Goal: Information Seeking & Learning: Learn about a topic

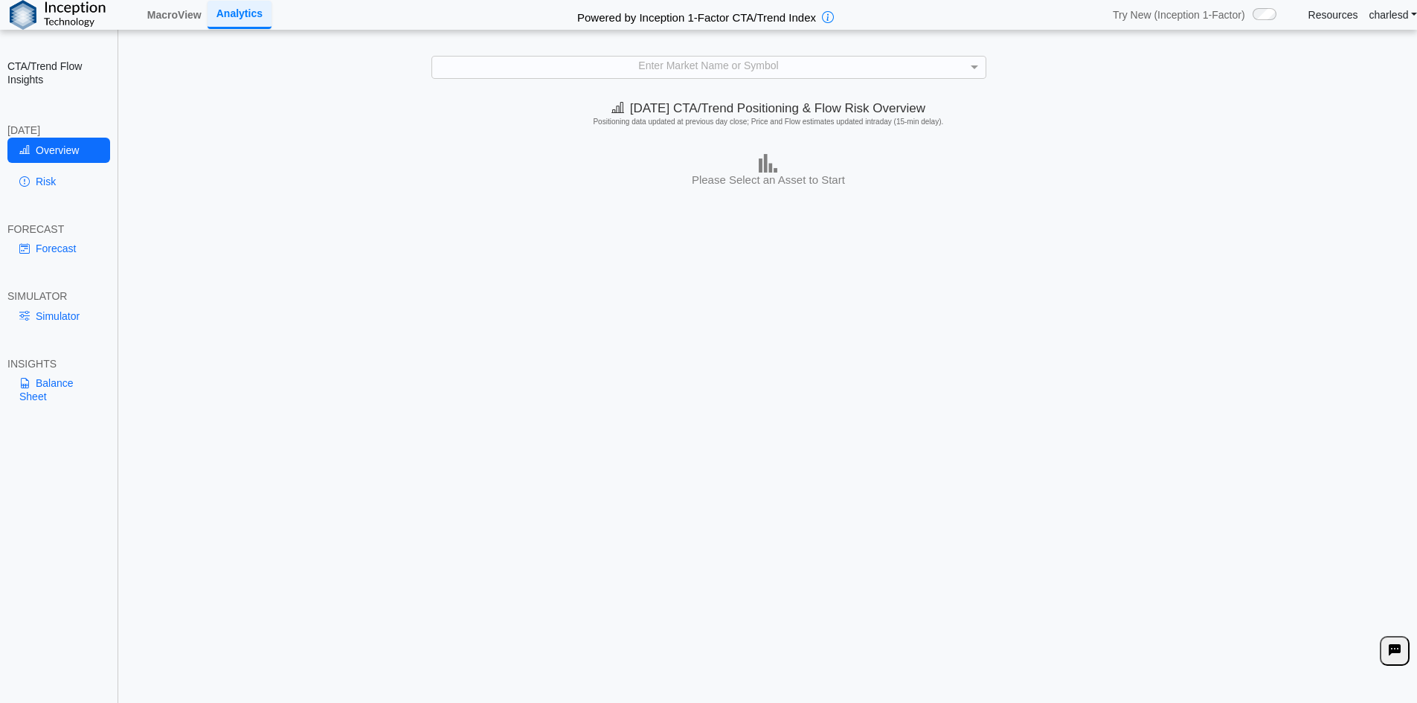
click at [585, 71] on div "Enter Market Name or Symbol" at bounding box center [709, 67] width 554 height 21
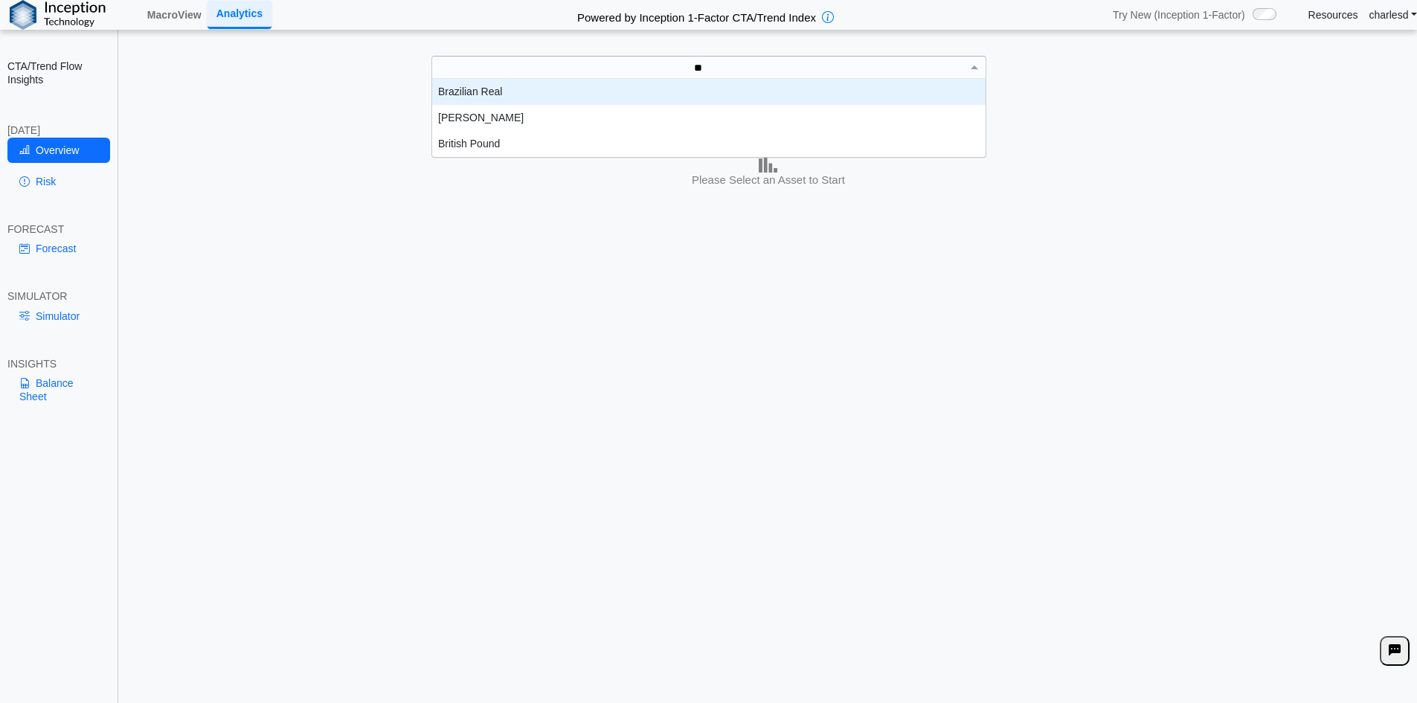
scroll to position [15, 542]
type input "***"
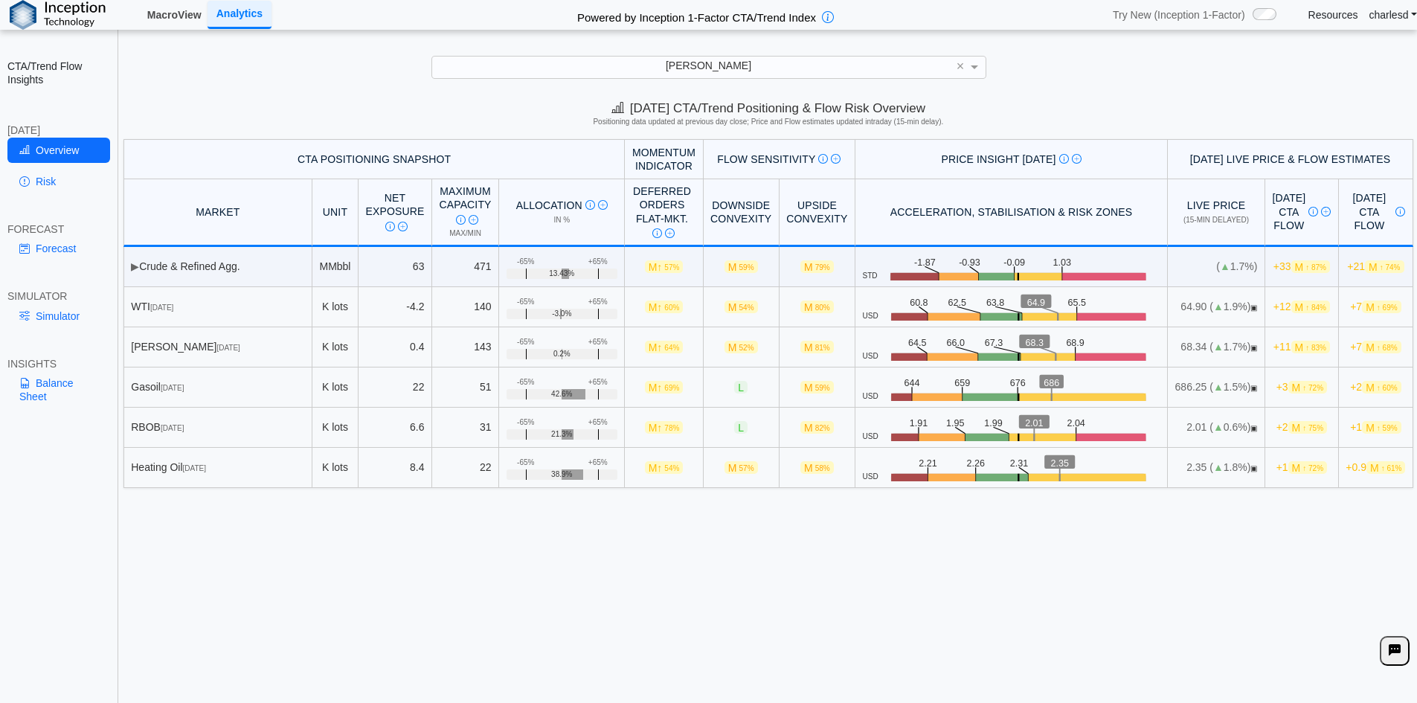
click at [156, 9] on link "MacroView" at bounding box center [174, 14] width 66 height 25
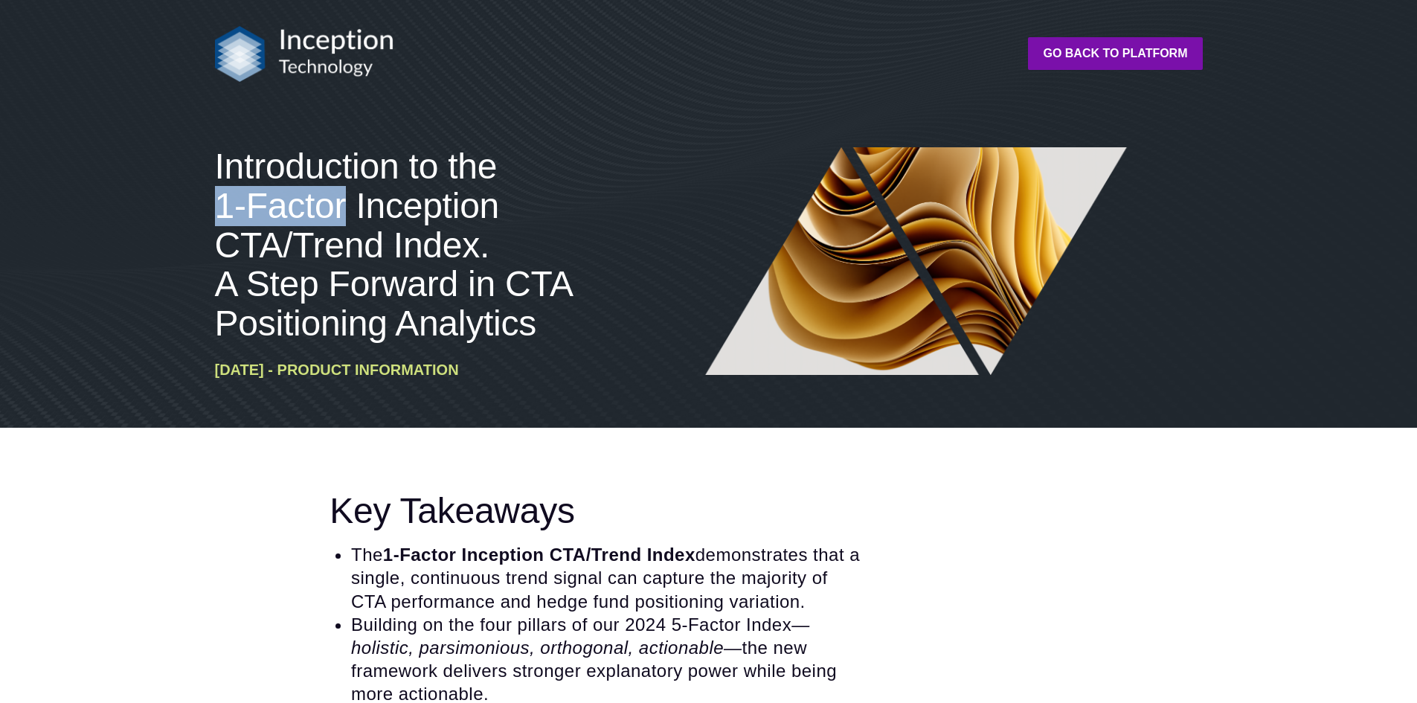
drag, startPoint x: 216, startPoint y: 202, endPoint x: 343, endPoint y: 207, distance: 127.3
click at [343, 207] on span "Introduction to the 1-Factor Inception CTA/Trend Index. A Step Forward in CTA P…" at bounding box center [393, 245] width 357 height 196
click at [222, 217] on span "Introduction to the 1-Factor Inception CTA/Trend Index. A Step Forward in CTA P…" at bounding box center [393, 245] width 357 height 196
drag, startPoint x: 217, startPoint y: 212, endPoint x: 346, endPoint y: 212, distance: 128.7
click at [346, 212] on span "Introduction to the 1-Factor Inception CTA/Trend Index. A Step Forward in CTA P…" at bounding box center [393, 245] width 357 height 196
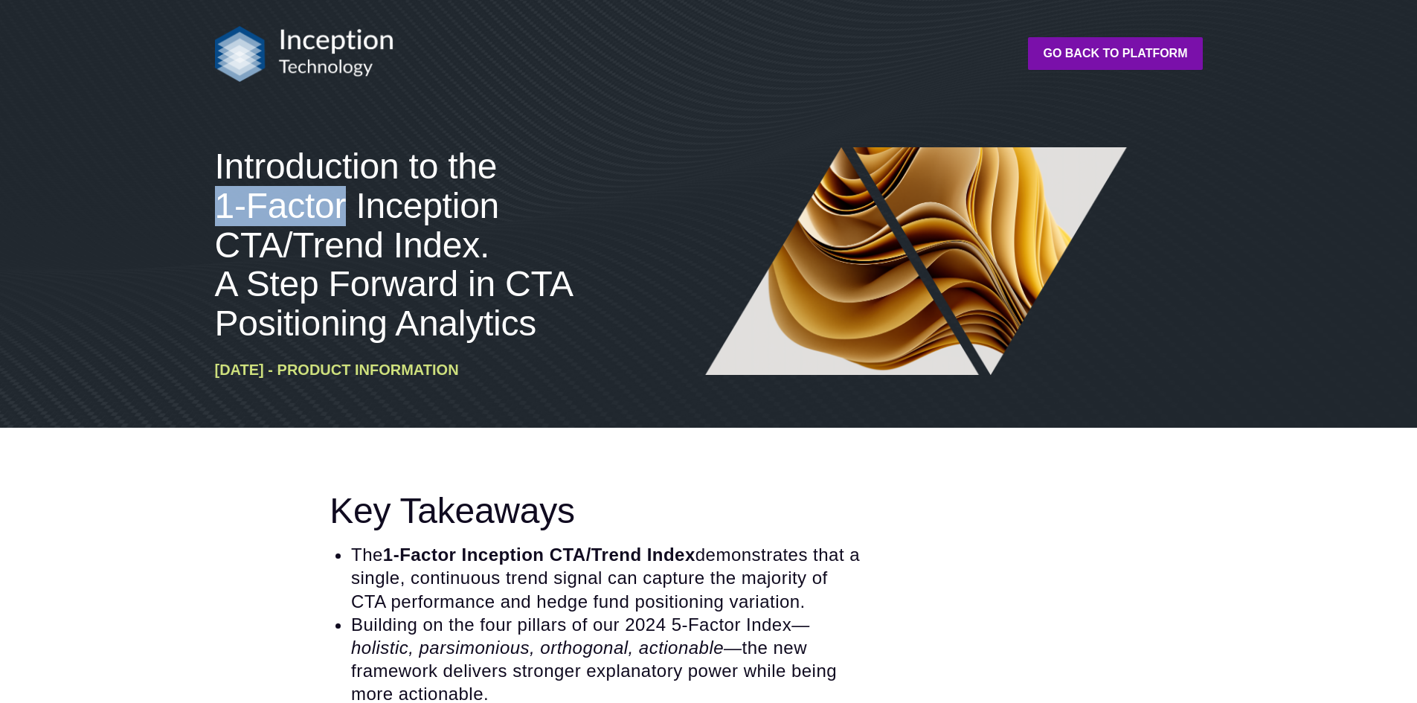
click at [347, 211] on span "Introduction to the 1-Factor Inception CTA/Trend Index. A Step Forward in CTA P…" at bounding box center [393, 245] width 357 height 196
drag, startPoint x: 347, startPoint y: 211, endPoint x: 222, endPoint y: 193, distance: 125.4
click at [212, 193] on div "Introduction to the 1-Factor Inception CTA/Trend Index. A Step Forward in CTA P…" at bounding box center [417, 269] width 417 height 245
click at [275, 266] on span "Introduction to the 1-Factor Inception CTA/Trend Index. A Step Forward in CTA P…" at bounding box center [393, 245] width 357 height 196
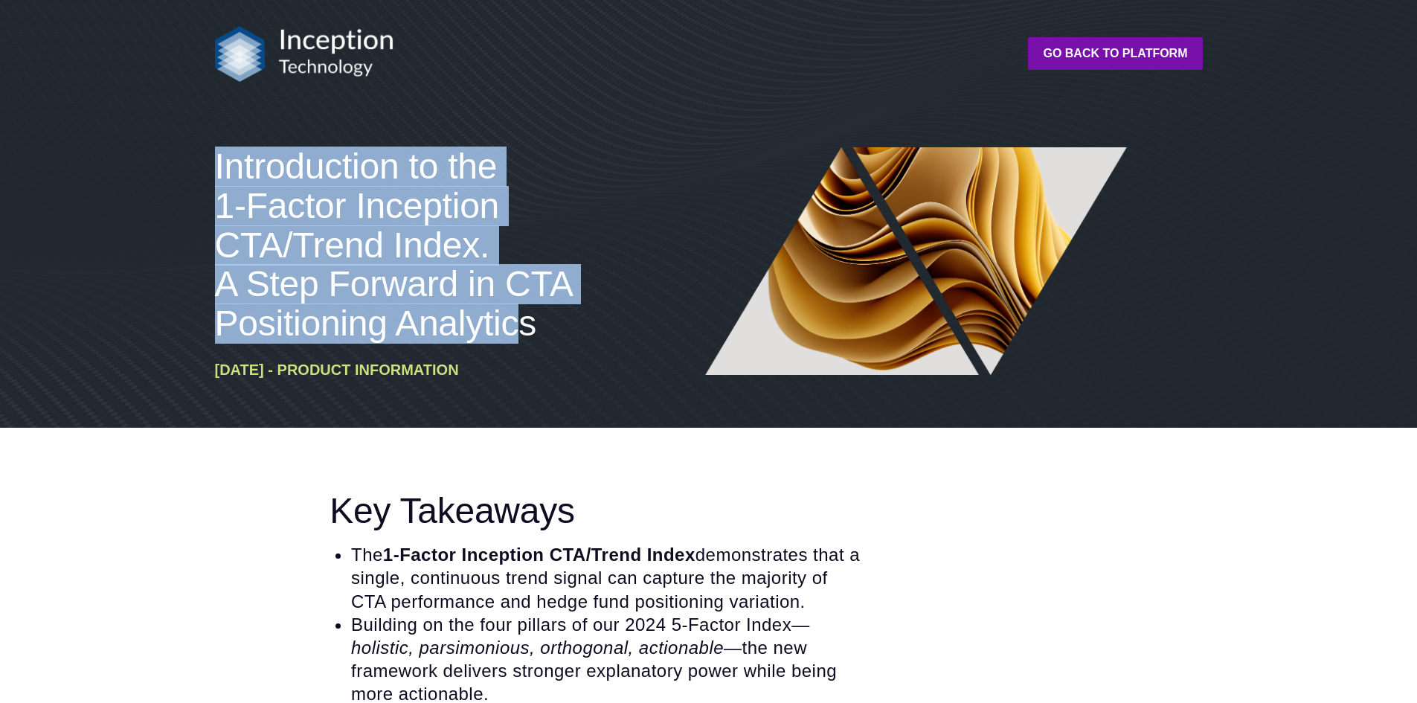
drag, startPoint x: 205, startPoint y: 156, endPoint x: 526, endPoint y: 333, distance: 366.6
click at [526, 333] on div "Introduction to the 1-Factor Inception CTA/Trend Index. A Step Forward in CTA P…" at bounding box center [709, 270] width 1012 height 316
click at [527, 332] on span "Introduction to the 1-Factor Inception CTA/Trend Index. A Step Forward in CTA P…" at bounding box center [393, 245] width 357 height 196
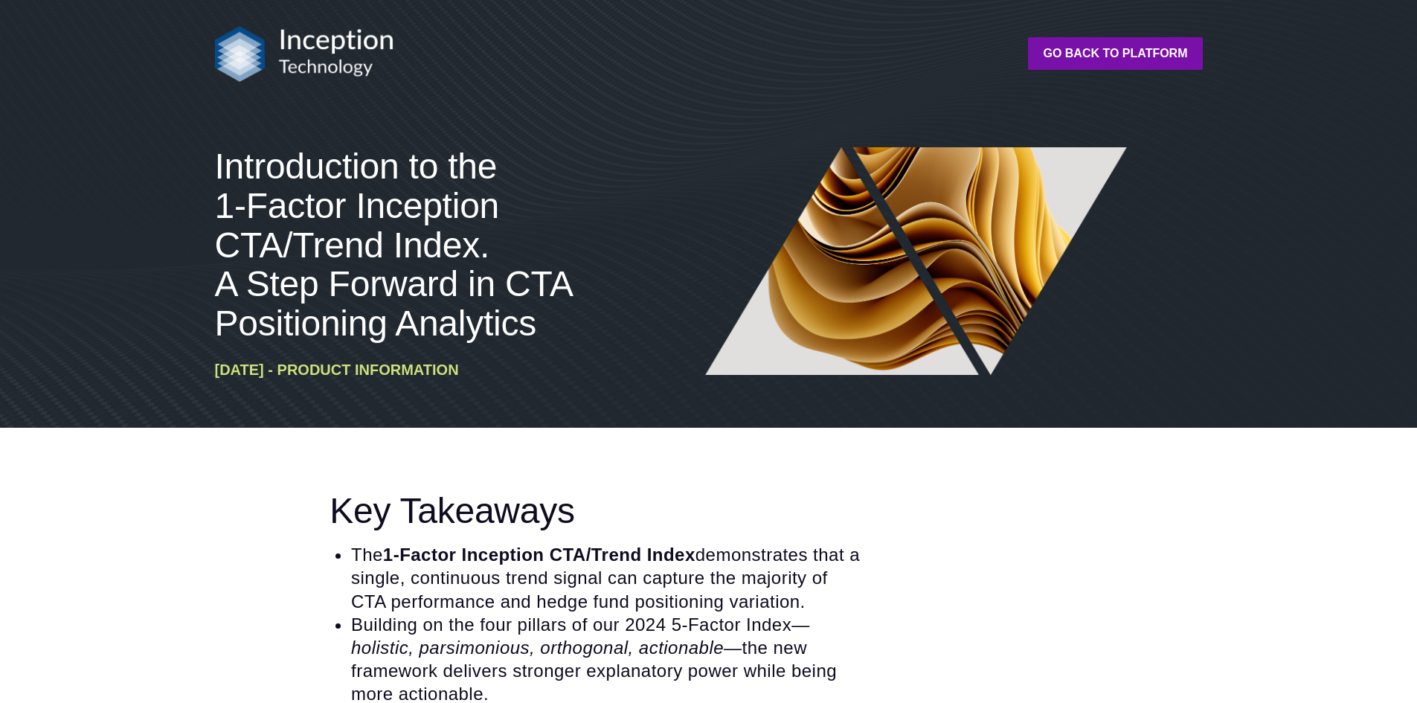
click at [316, 45] on img at bounding box center [304, 54] width 179 height 56
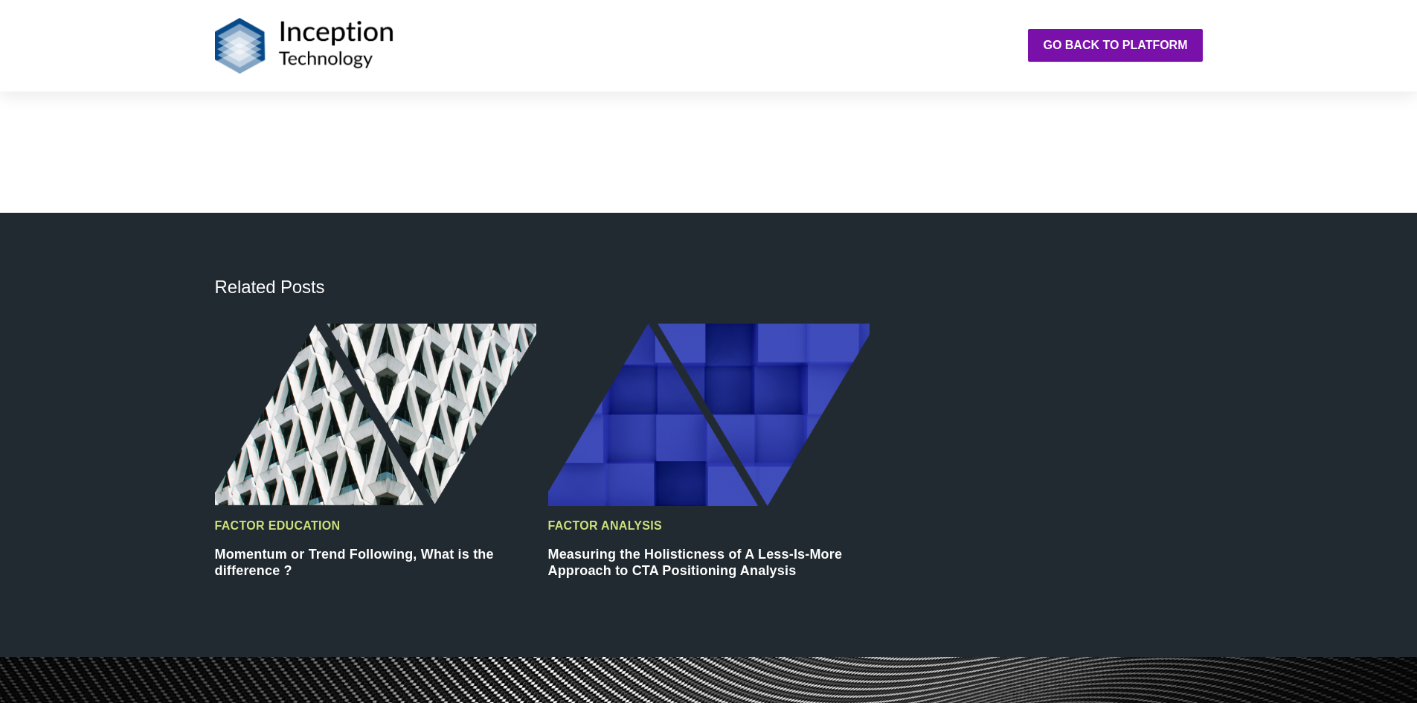
scroll to position [4018, 0]
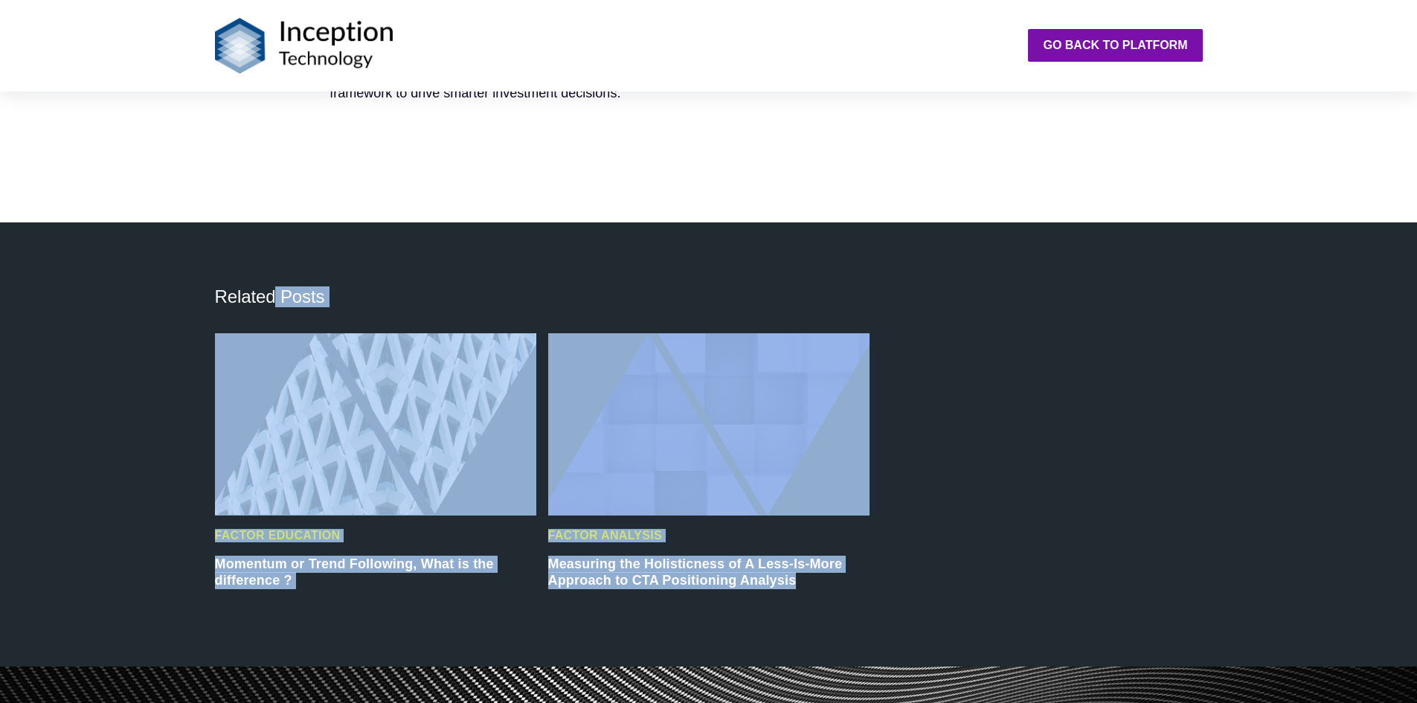
drag, startPoint x: 824, startPoint y: 599, endPoint x: 273, endPoint y: 277, distance: 637.9
click at [273, 278] on div "Related Posts Factor Education Momentum or Trend Following, What is the differe…" at bounding box center [708, 444] width 1417 height 444
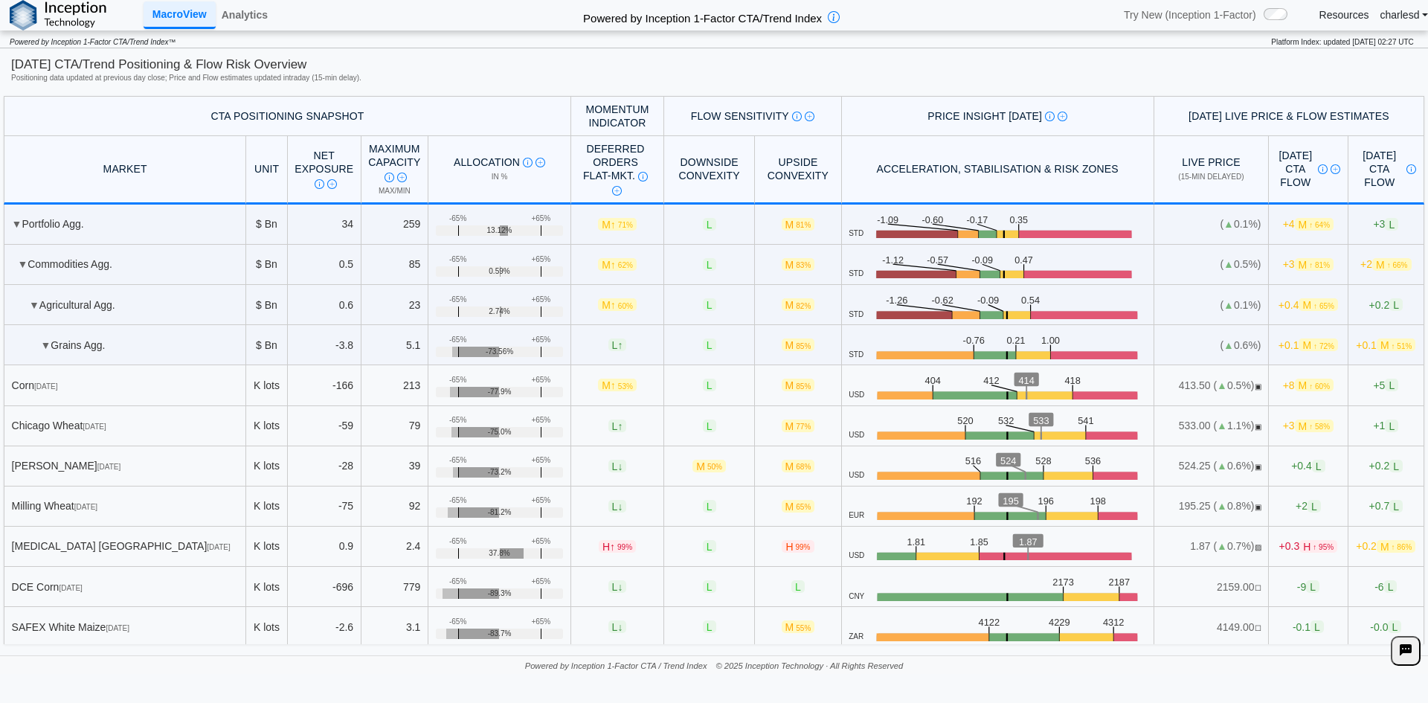
click at [42, 341] on span "▼" at bounding box center [46, 345] width 10 height 12
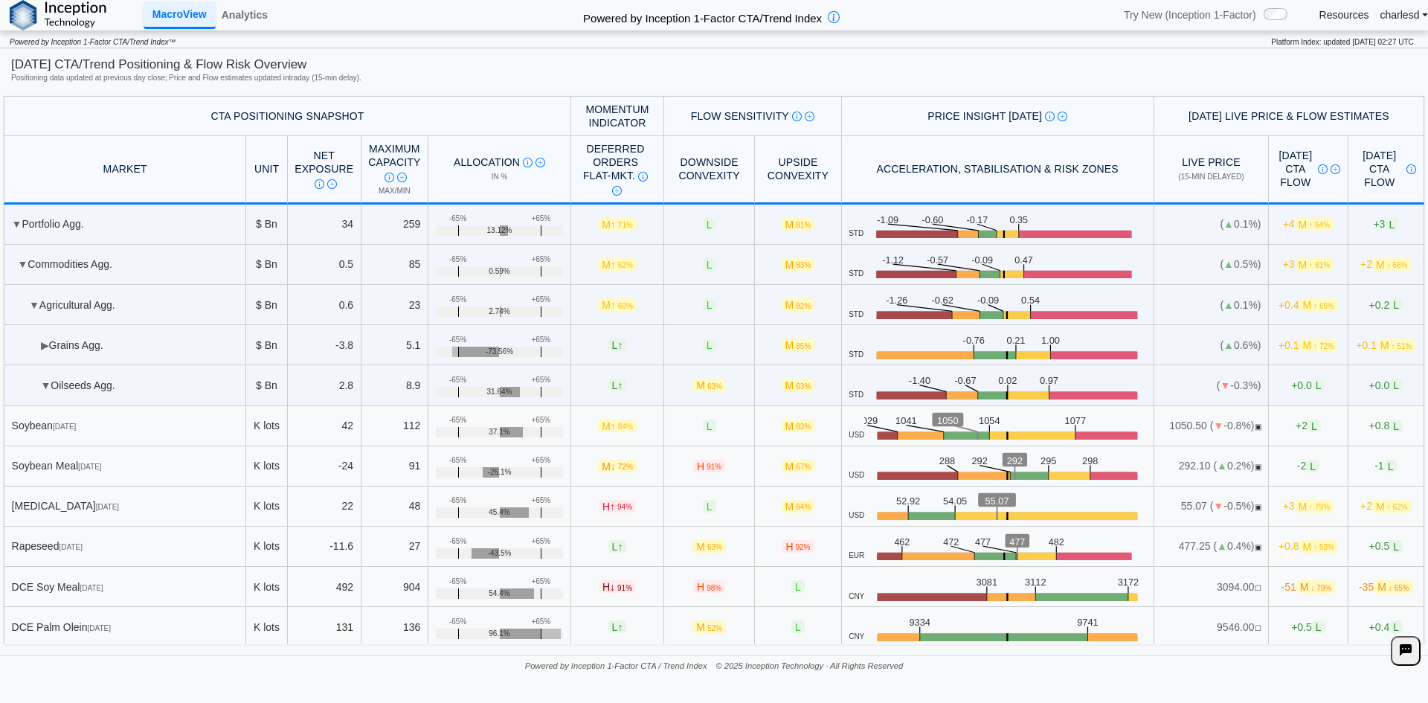
click at [41, 384] on span "▼" at bounding box center [46, 385] width 10 height 12
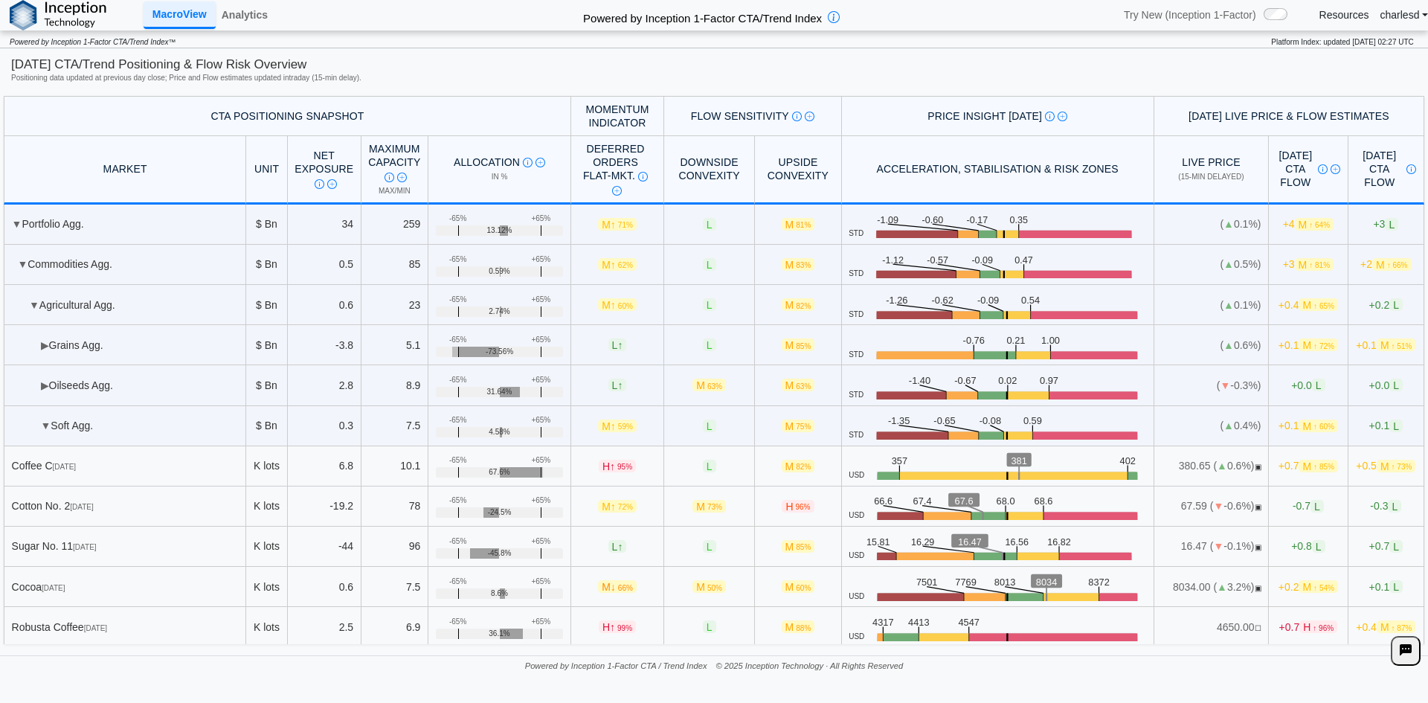
click at [41, 426] on span "▼" at bounding box center [46, 426] width 10 height 12
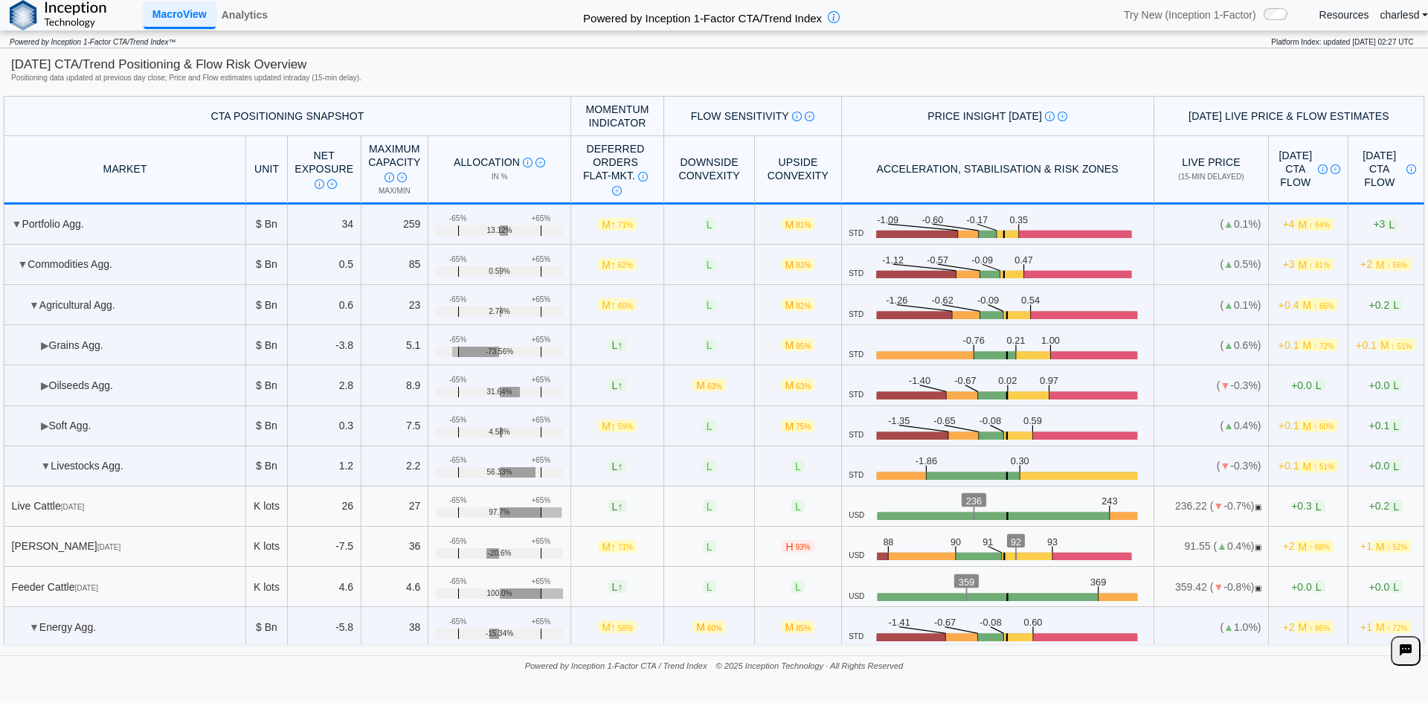
click at [39, 465] on td "▼ Livestocks Agg." at bounding box center [125, 466] width 243 height 40
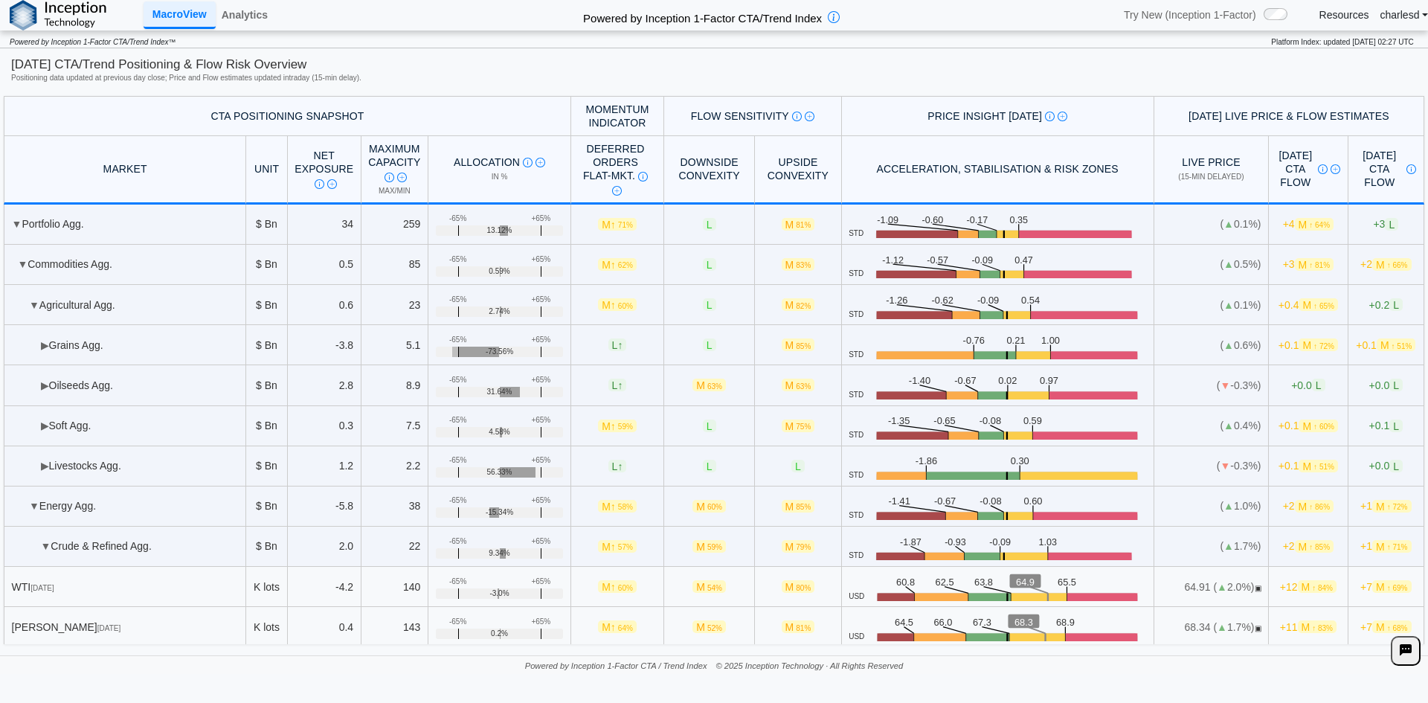
click at [37, 504] on span "▼" at bounding box center [34, 506] width 10 height 12
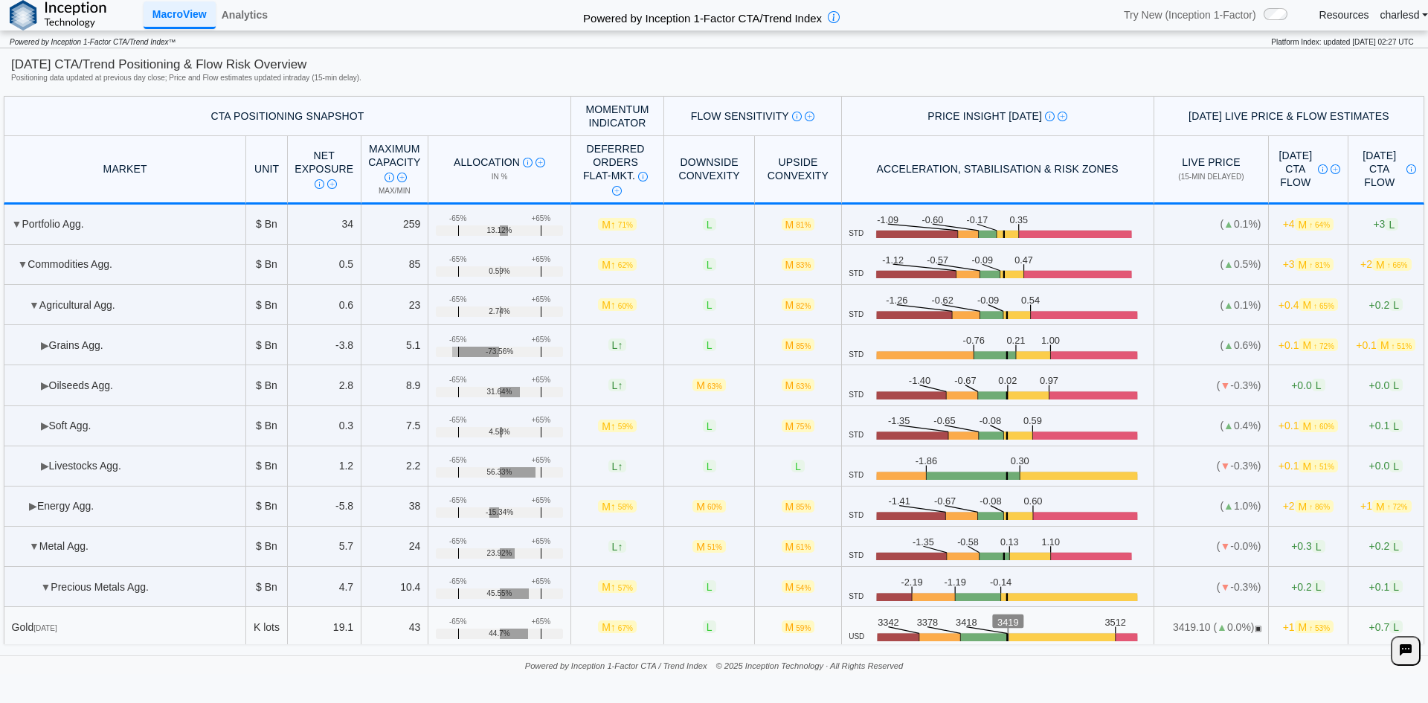
click at [44, 350] on span "▶" at bounding box center [45, 345] width 8 height 12
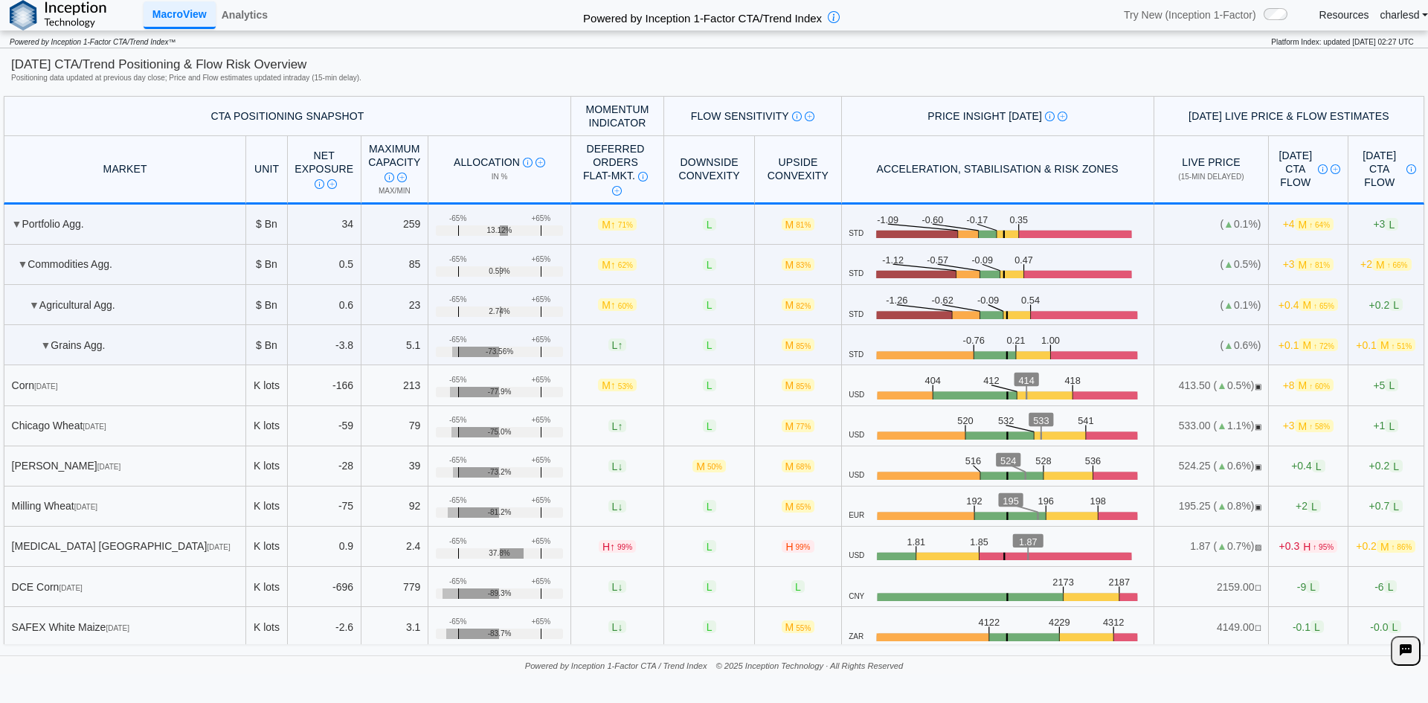
drag, startPoint x: 219, startPoint y: 113, endPoint x: 317, endPoint y: 121, distance: 98.5
click at [317, 121] on th "CTA Positioning Snapshot" at bounding box center [288, 116] width 568 height 40
drag, startPoint x: 757, startPoint y: 544, endPoint x: 778, endPoint y: 545, distance: 21.6
click at [782, 545] on span "H 99%" at bounding box center [798, 546] width 32 height 13
click at [236, 18] on link "Analytics" at bounding box center [245, 14] width 58 height 25
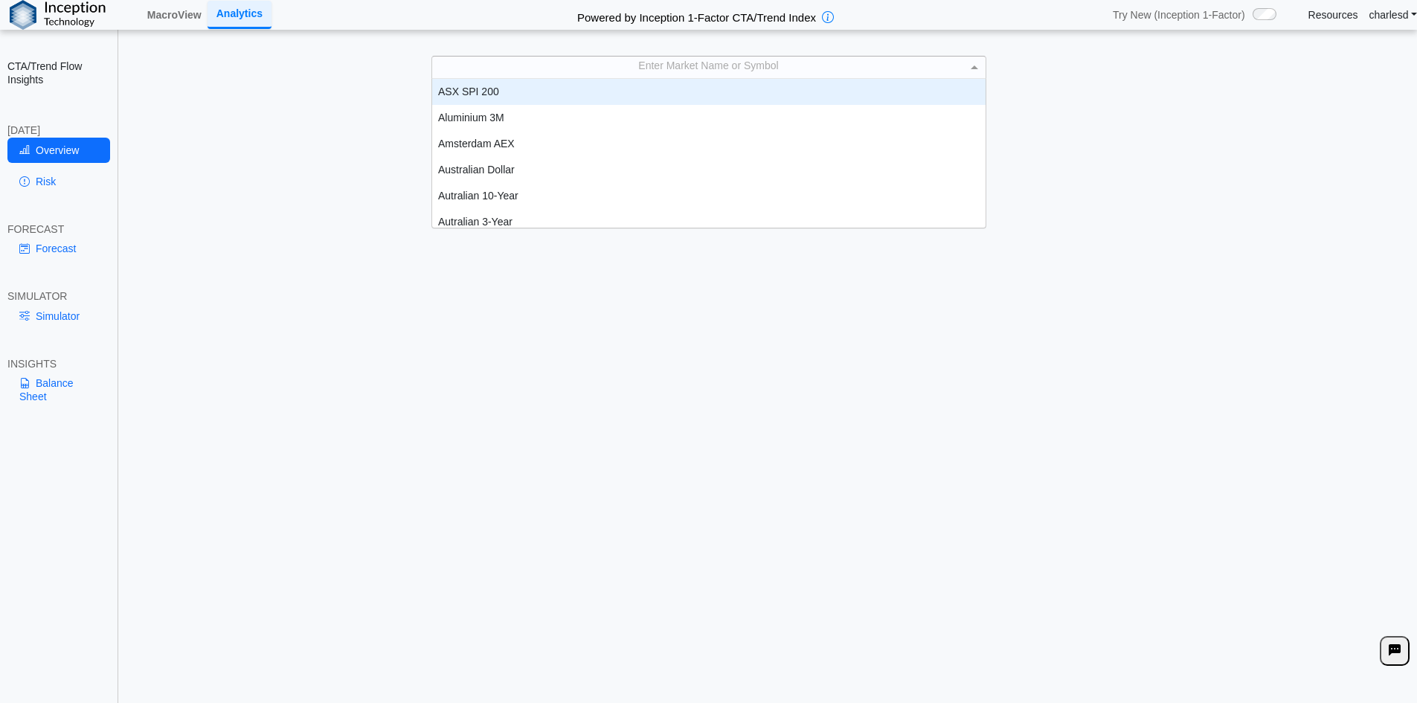
click at [715, 76] on div "Enter Market Name or Symbol" at bounding box center [709, 67] width 554 height 21
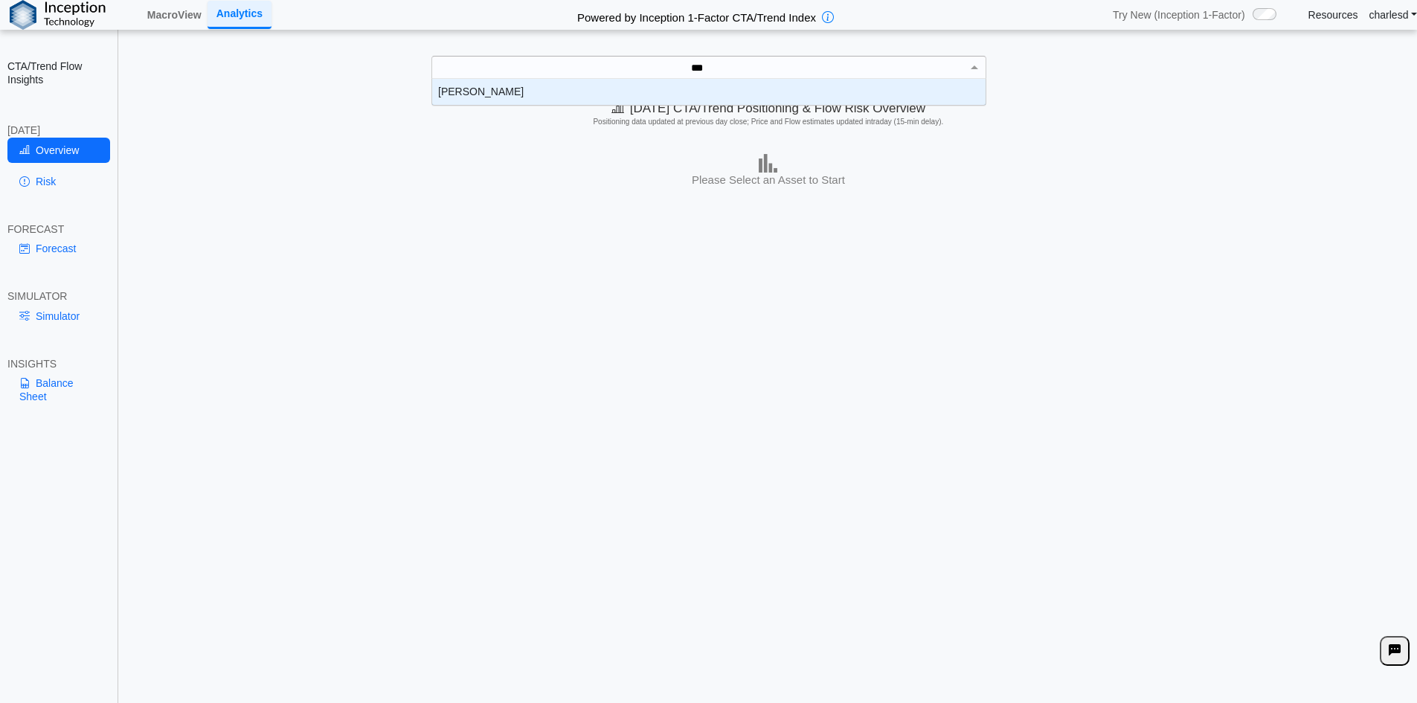
scroll to position [15, 542]
type input "****"
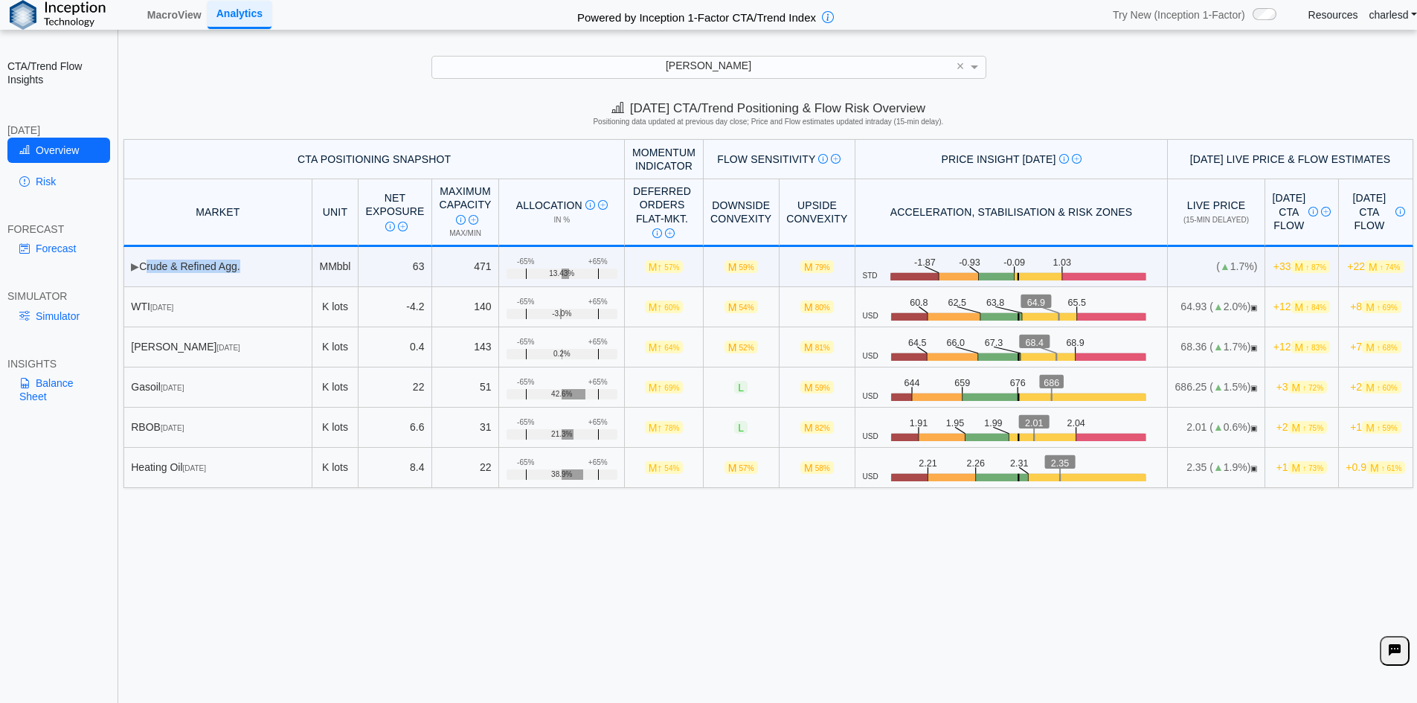
drag, startPoint x: 144, startPoint y: 266, endPoint x: 243, endPoint y: 283, distance: 101.2
click at [243, 283] on td "▶ Crude & Refined Agg." at bounding box center [218, 267] width 189 height 40
click at [219, 254] on td "▶ Crude & Refined Agg." at bounding box center [218, 267] width 189 height 40
drag, startPoint x: 876, startPoint y: 257, endPoint x: 1044, endPoint y: 268, distance: 168.5
click at [1044, 268] on icon ".zone-text { font-size: 22px; font-weight: 500; text-anchor: middle; } .price-m…" at bounding box center [1019, 267] width 283 height 28
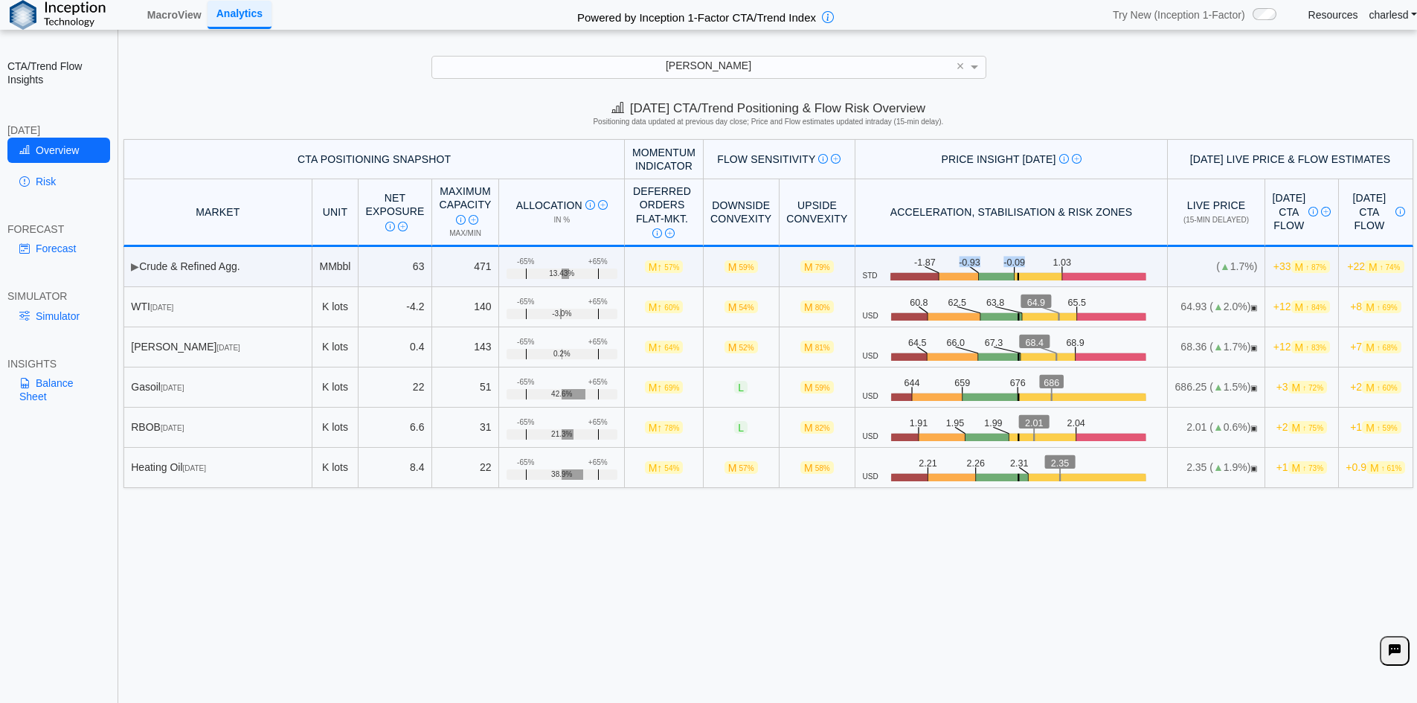
click at [1044, 268] on icon ".zone-text { font-size: 22px; font-weight: 500; text-anchor: middle; } .price-m…" at bounding box center [1019, 267] width 283 height 28
click at [1292, 305] on span "M ↑ 84%" at bounding box center [1311, 307] width 39 height 13
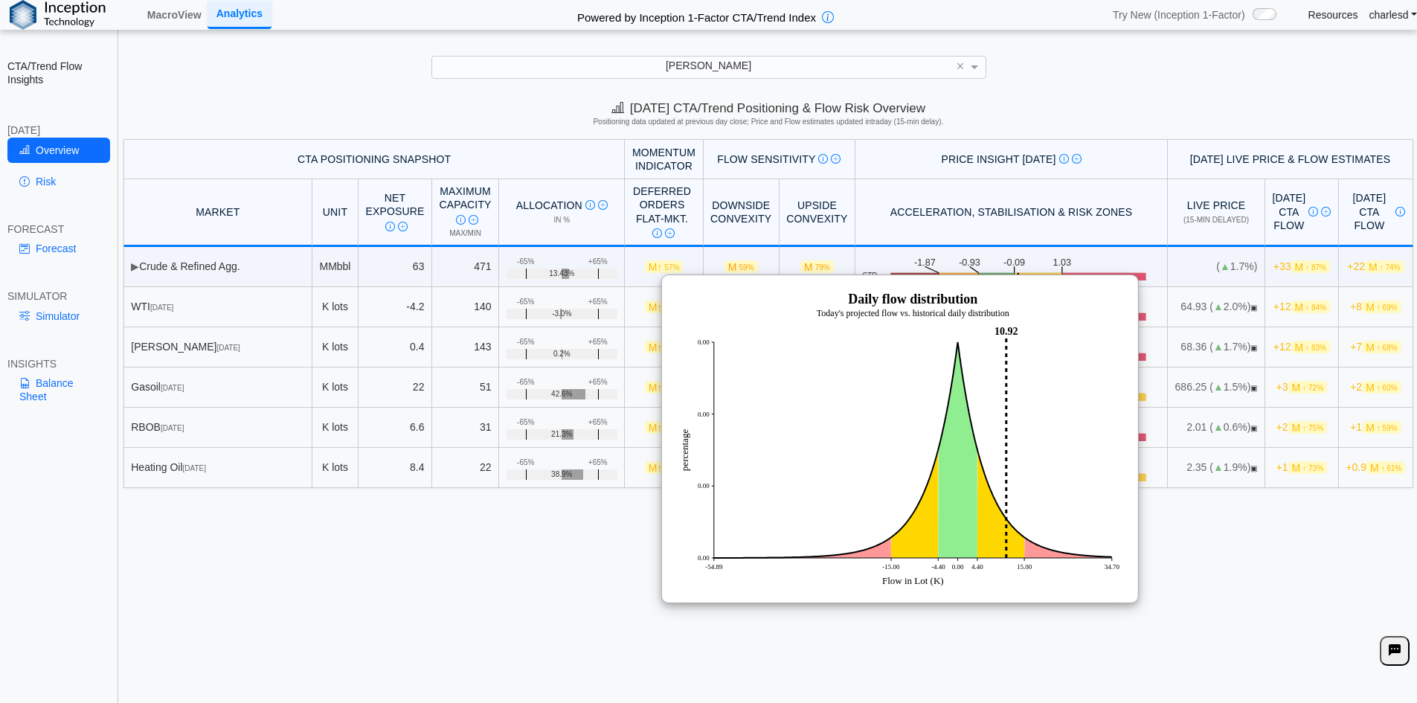
click at [1276, 549] on div "Today's CTA/Trend Positioning & Flow Risk Overview Positioning data updated at …" at bounding box center [769, 400] width 1298 height 612
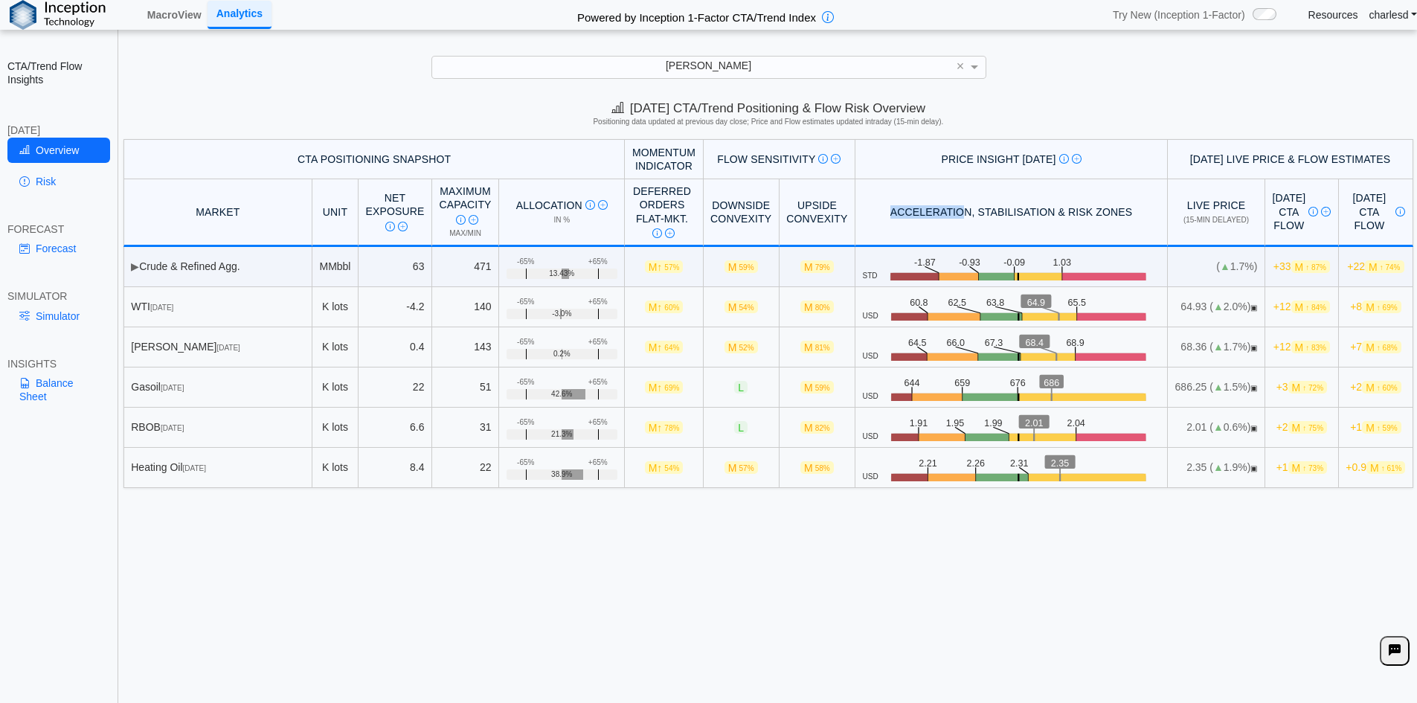
drag, startPoint x: 860, startPoint y: 211, endPoint x: 928, endPoint y: 215, distance: 67.9
click at [928, 215] on th "Acceleration, Stabilisation & Risk Zones" at bounding box center [1012, 213] width 312 height 68
drag, startPoint x: 987, startPoint y: 302, endPoint x: 1007, endPoint y: 301, distance: 20.9
click at [1007, 301] on icon ".zone-text { font-size: 22px; font-weight: 500; text-anchor: middle; } .price-m…" at bounding box center [1020, 307] width 282 height 28
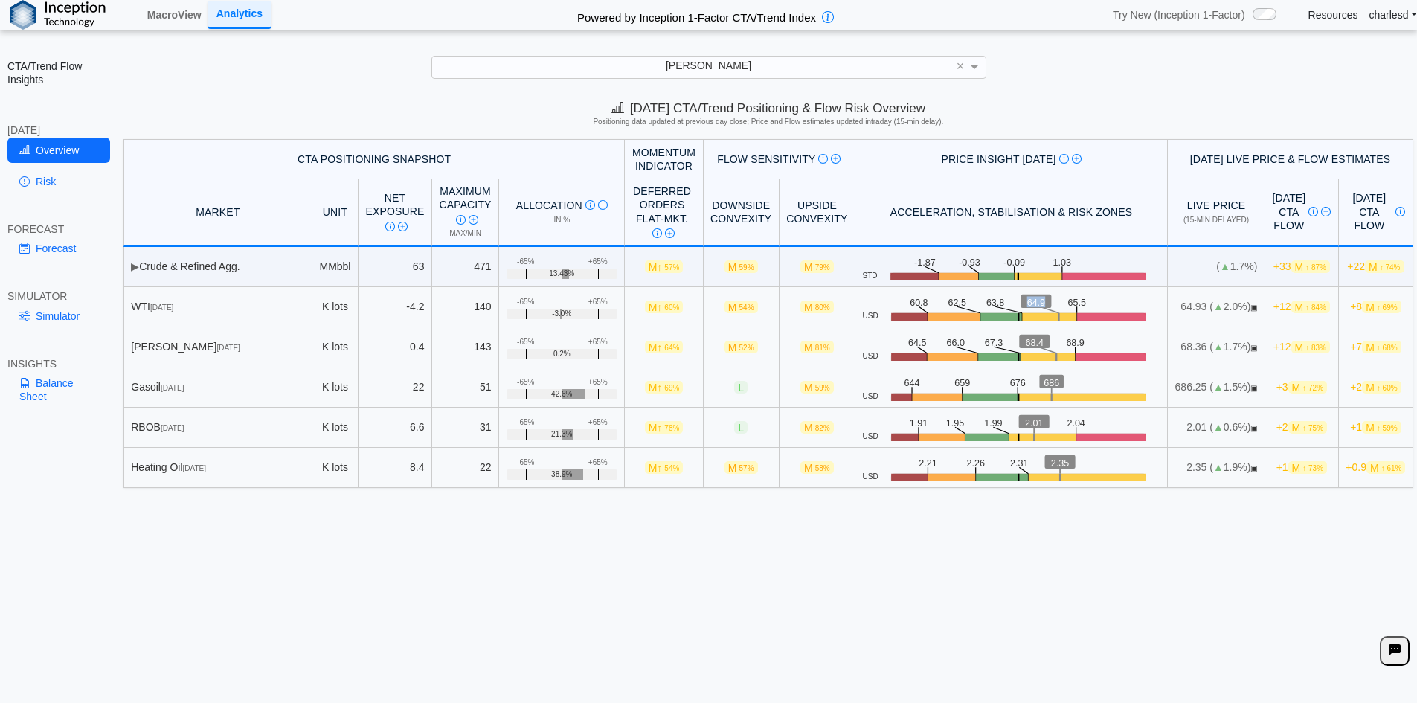
click at [1030, 301] on text "64.9" at bounding box center [1039, 301] width 19 height 11
drag, startPoint x: 866, startPoint y: 211, endPoint x: 911, endPoint y: 216, distance: 44.9
click at [910, 215] on th "Acceleration, Stabilisation & Risk Zones" at bounding box center [1012, 213] width 312 height 68
click at [911, 216] on th "Acceleration, Stabilisation & Risk Zones" at bounding box center [1012, 213] width 312 height 68
click at [872, 214] on th "Acceleration, Stabilisation & Risk Zones" at bounding box center [1012, 213] width 312 height 68
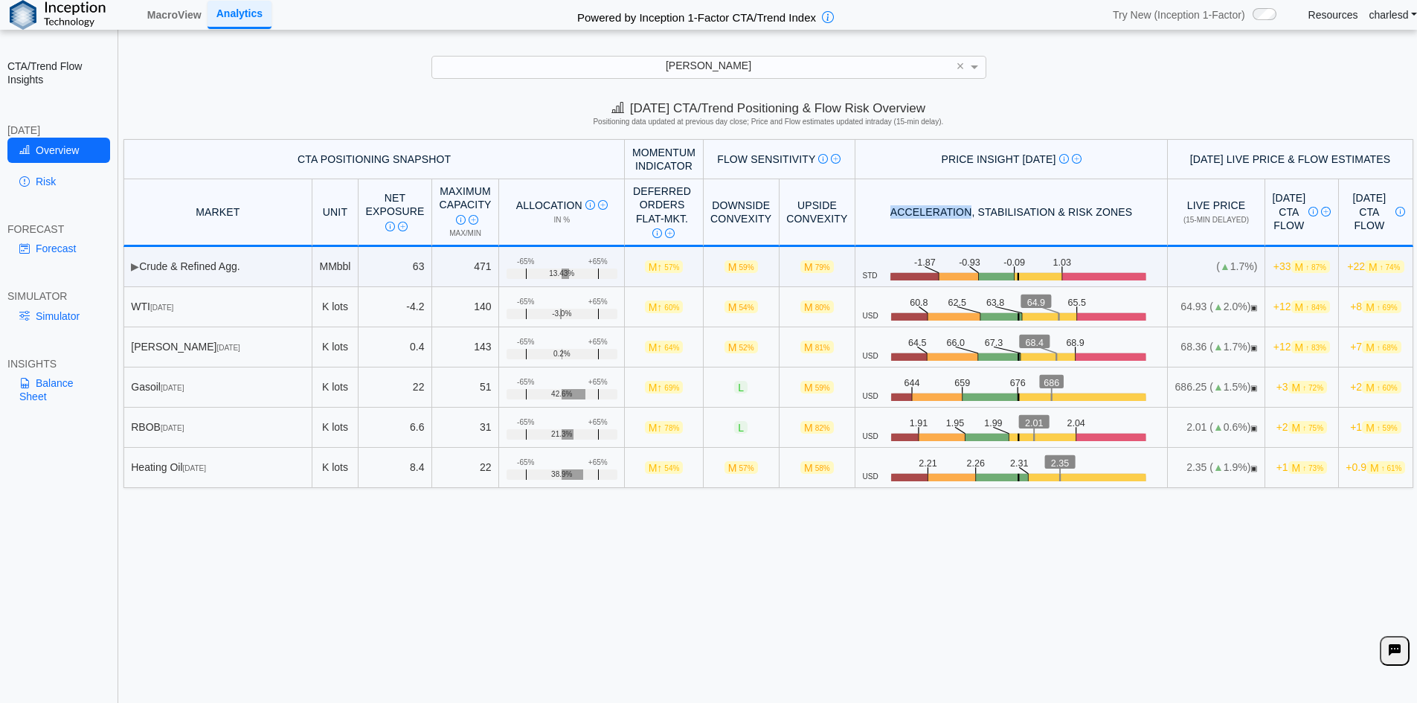
click at [872, 214] on th "Acceleration, Stabilisation & Risk Zones" at bounding box center [1012, 213] width 312 height 68
click at [44, 176] on link "Risk" at bounding box center [58, 181] width 103 height 25
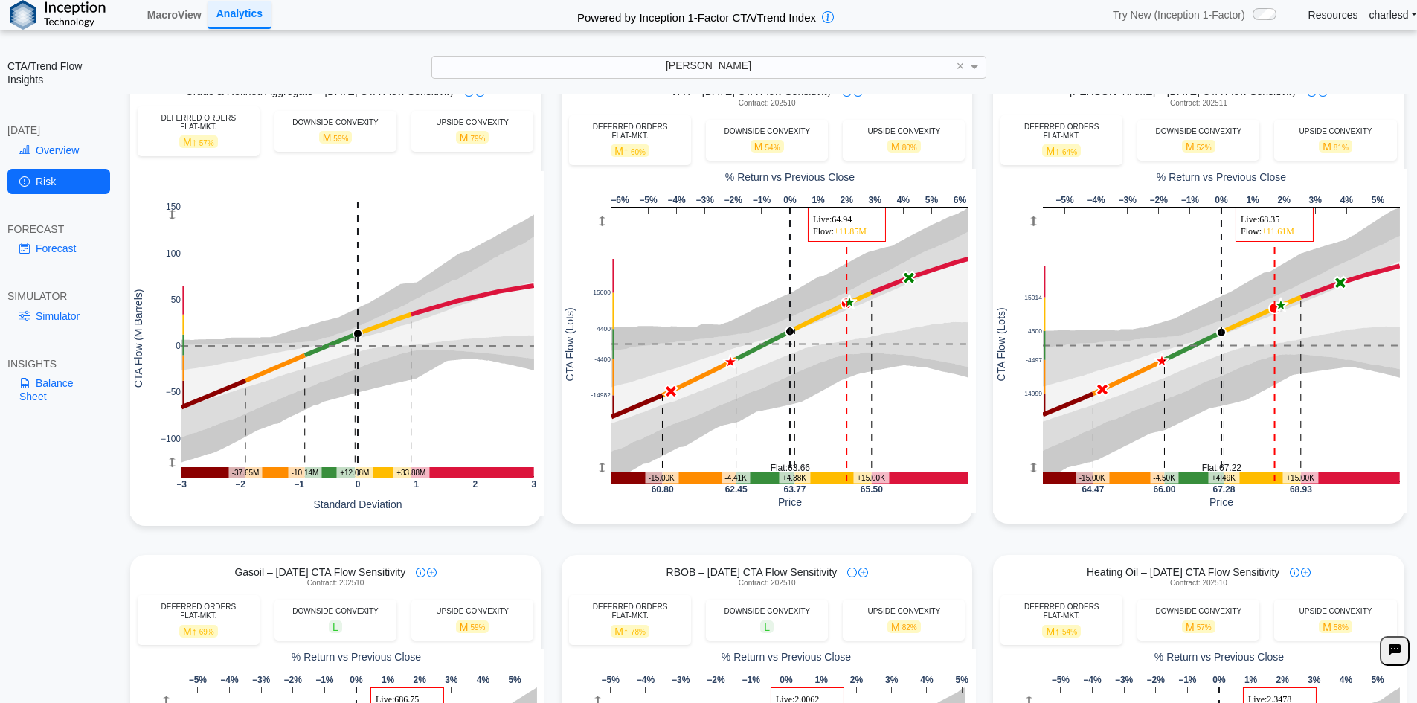
scroll to position [0, 0]
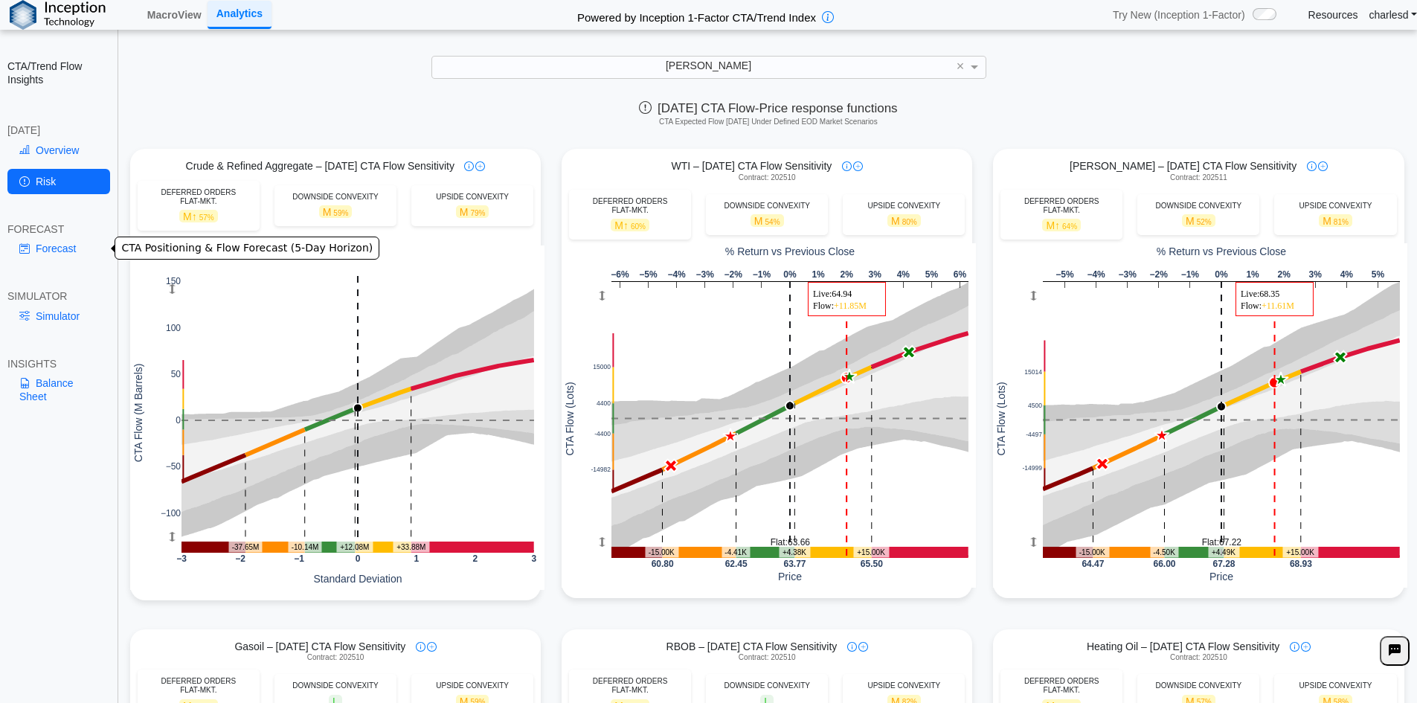
click at [60, 243] on link "Forecast" at bounding box center [58, 248] width 103 height 25
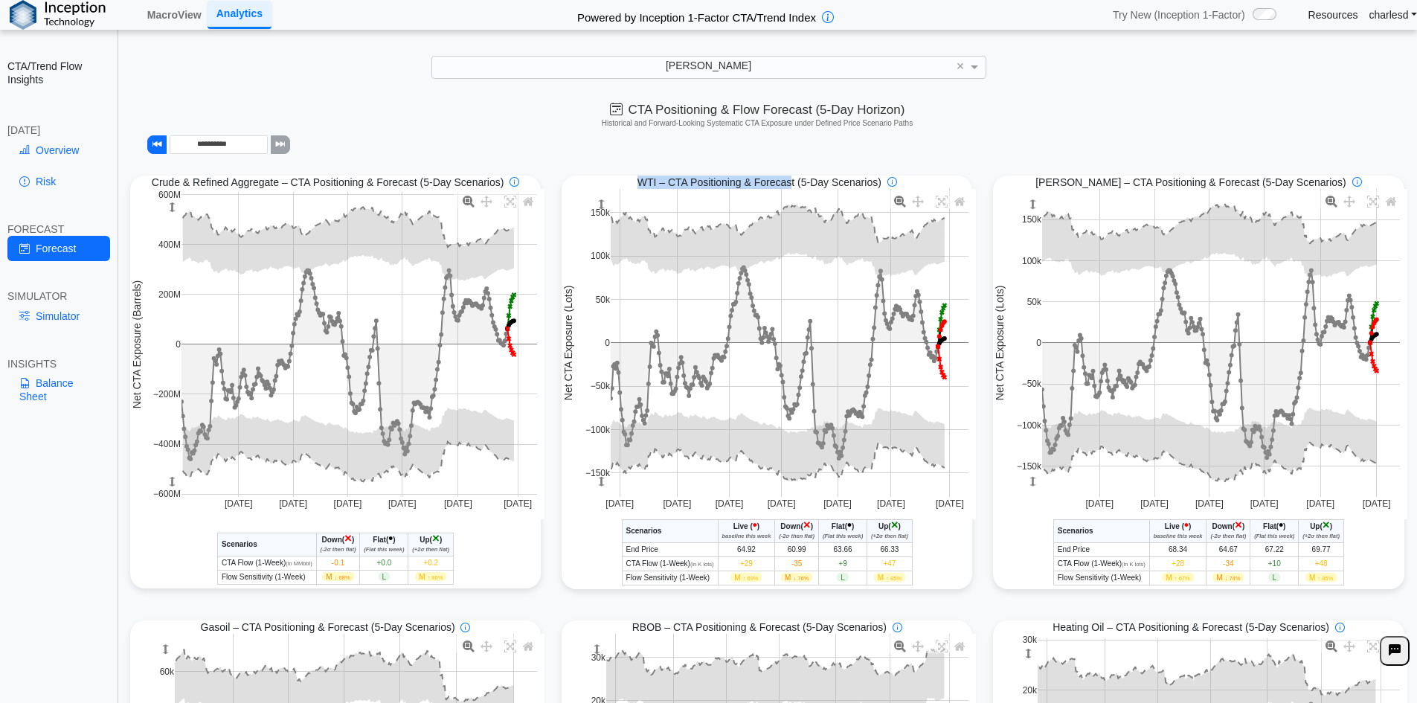
drag, startPoint x: 633, startPoint y: 185, endPoint x: 786, endPoint y: 185, distance: 153.3
click at [786, 185] on div "WTI – CTA Positioning & Forecast (5-Day Scenarios)" at bounding box center [767, 182] width 411 height 13
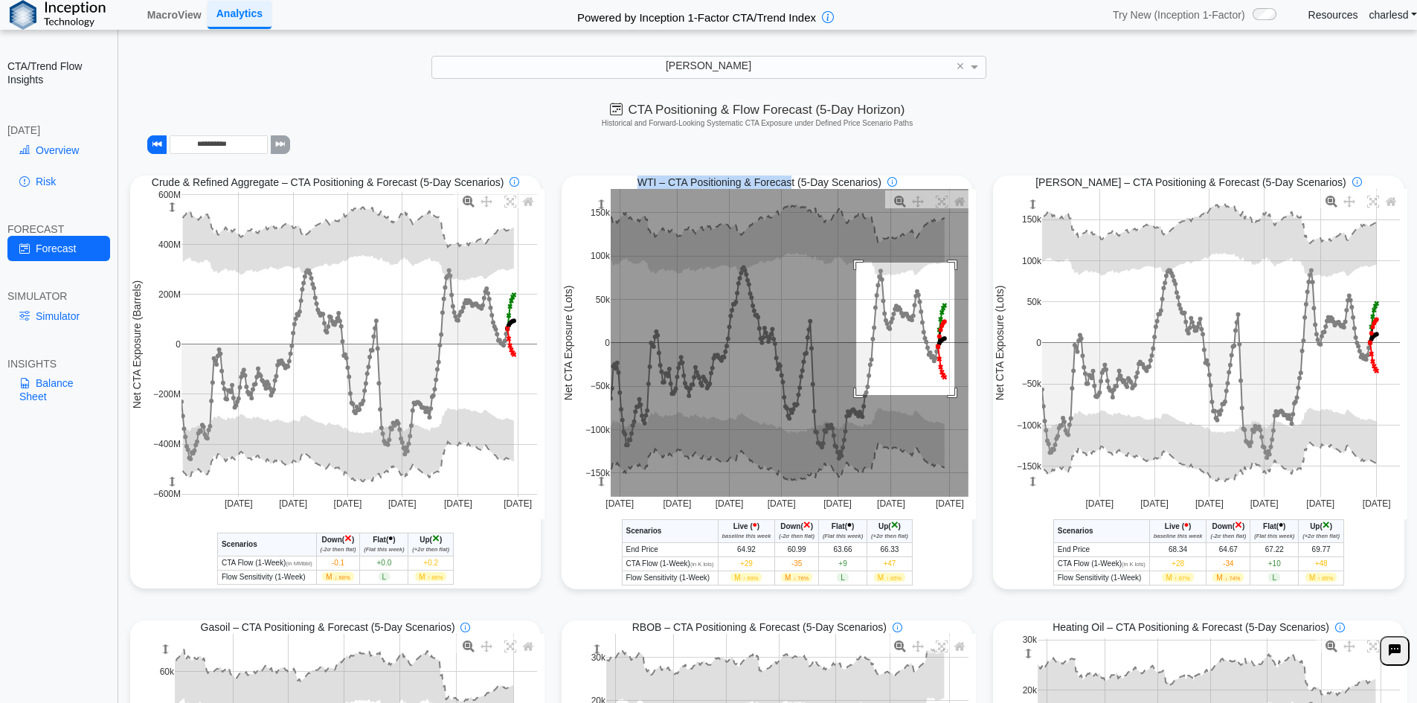
drag, startPoint x: 851, startPoint y: 264, endPoint x: 949, endPoint y: 397, distance: 164.9
click at [949, 397] on rect at bounding box center [790, 343] width 358 height 308
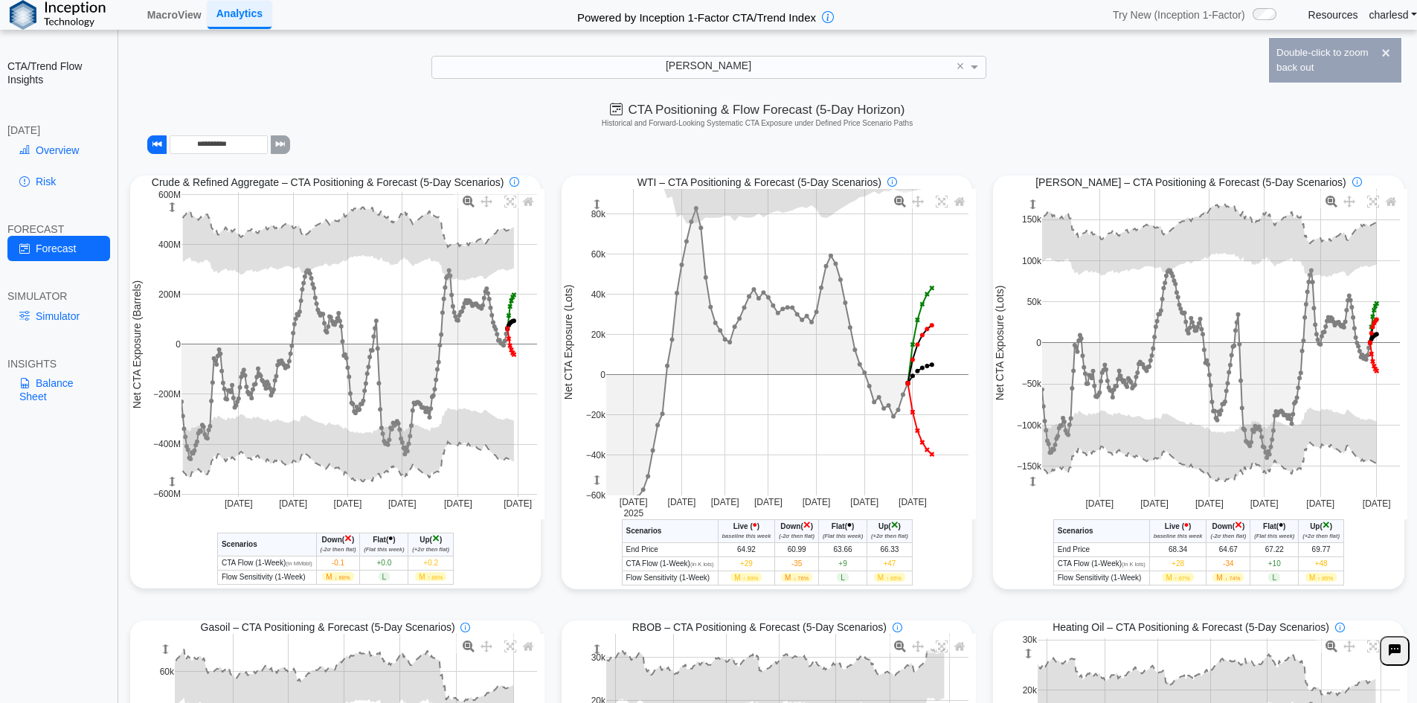
click at [782, 534] on icon "(-2σ then flat)" at bounding box center [797, 536] width 36 height 7
click at [786, 525] on span "Down" at bounding box center [790, 526] width 20 height 8
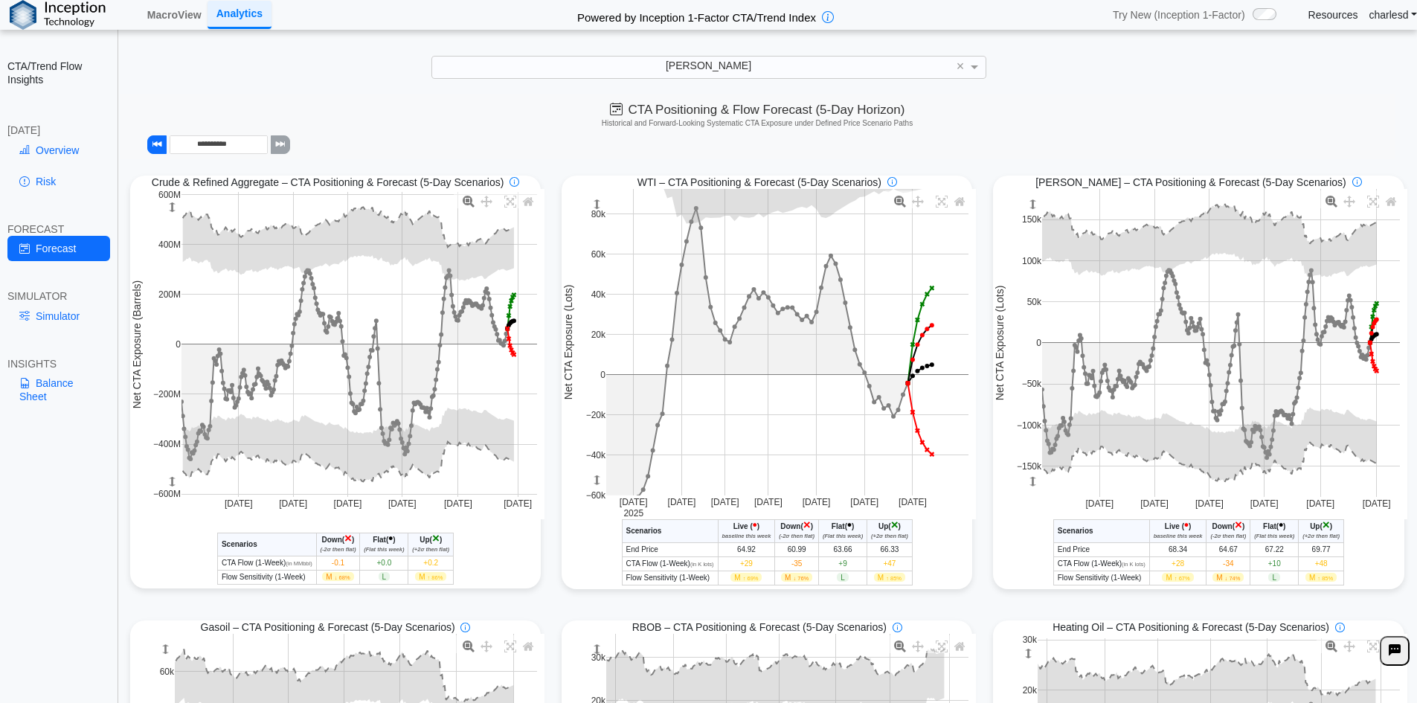
click at [882, 527] on span "Up" at bounding box center [884, 526] width 10 height 8
click at [64, 317] on link "Simulator" at bounding box center [58, 316] width 103 height 25
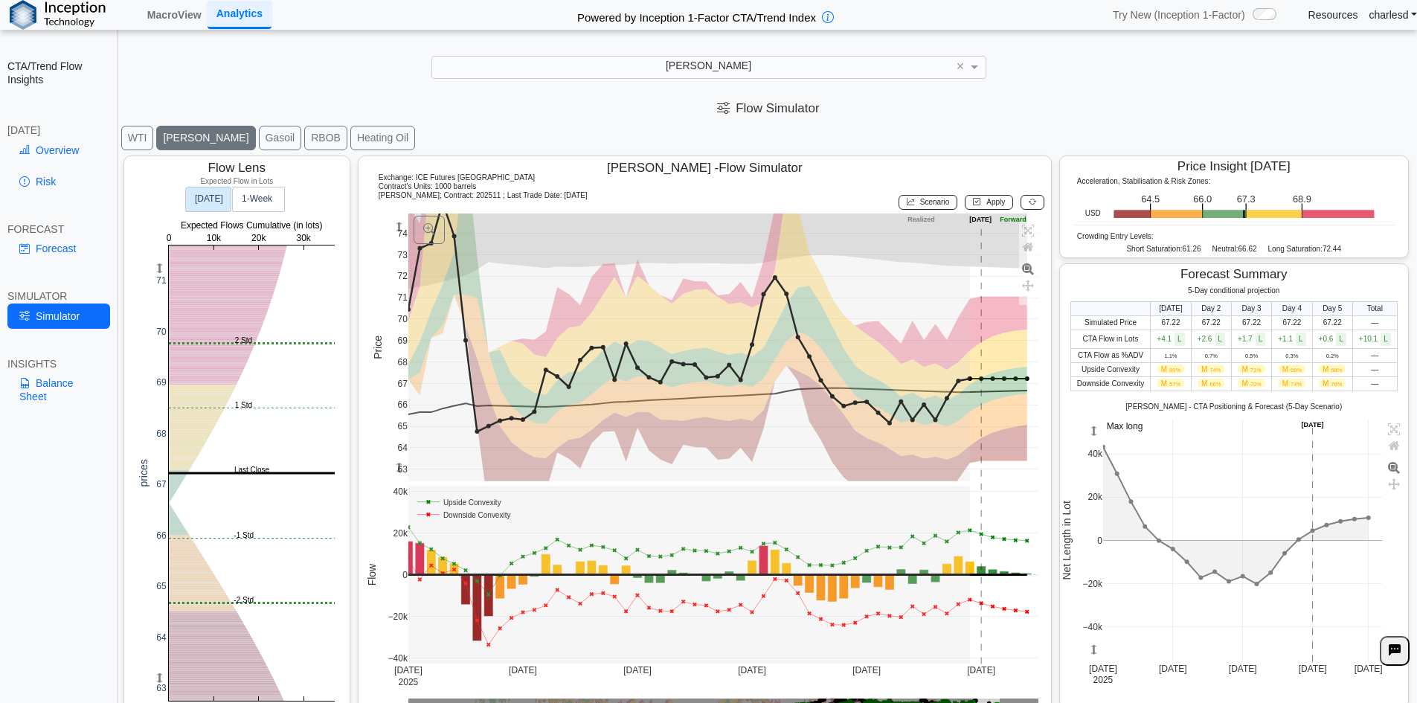
scroll to position [24, 0]
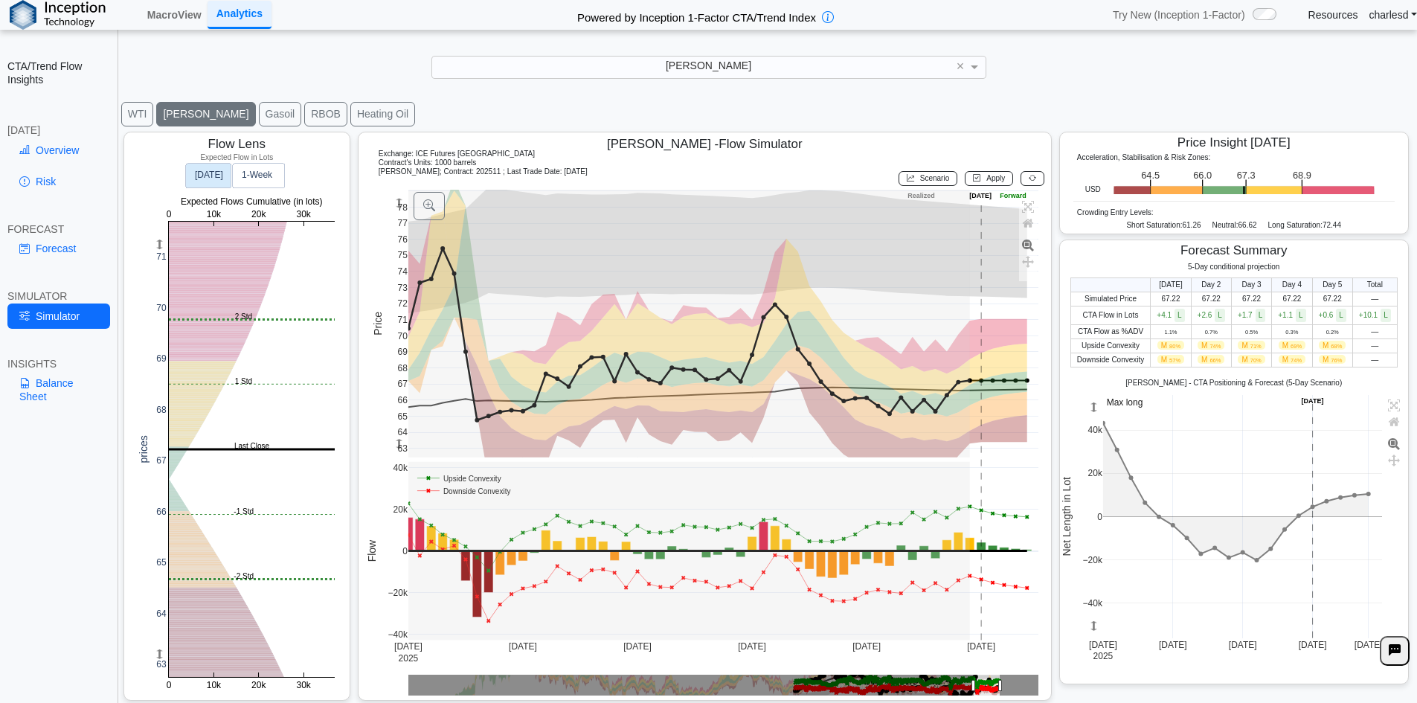
drag, startPoint x: 397, startPoint y: 200, endPoint x: 897, endPoint y: 195, distance: 500.7
click at [405, 276] on g at bounding box center [723, 324] width 661 height 298
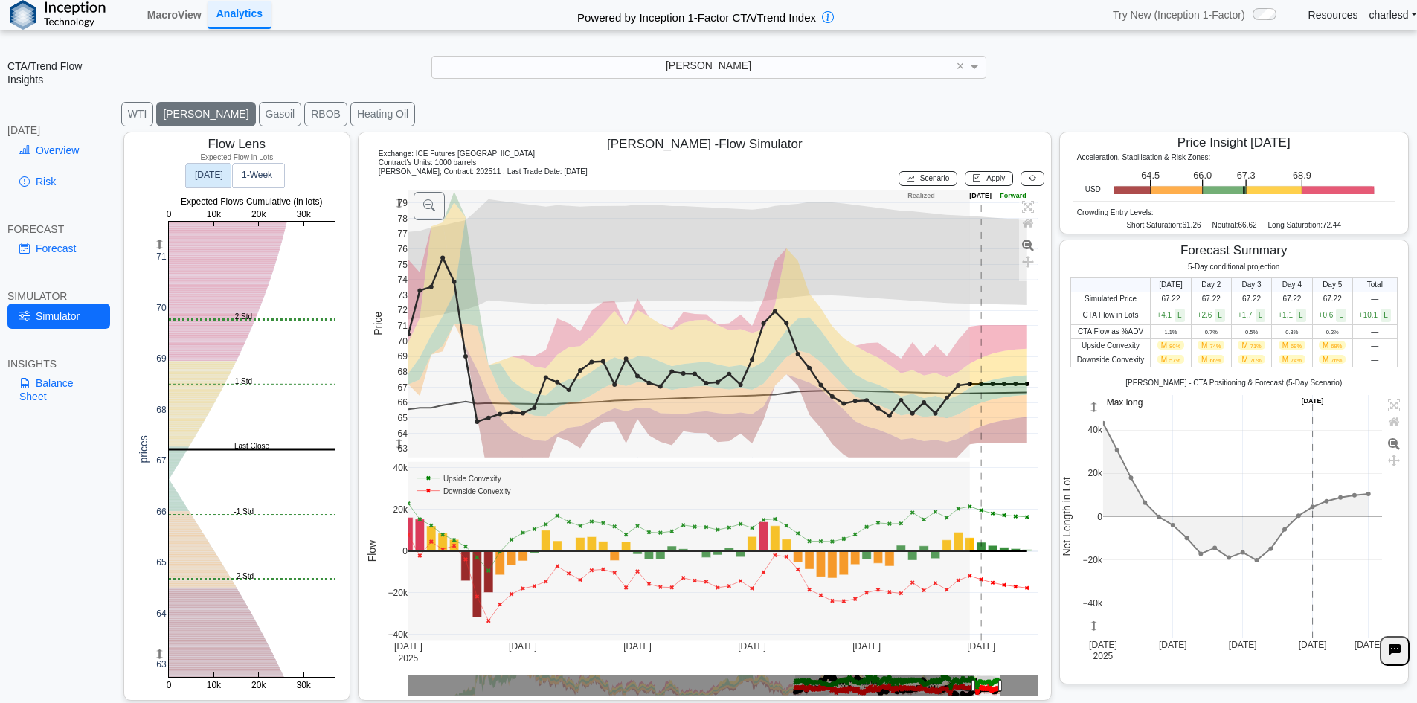
click at [916, 187] on div "Scenario" at bounding box center [928, 178] width 66 height 22
click at [918, 185] on button "Scenario" at bounding box center [928, 178] width 59 height 15
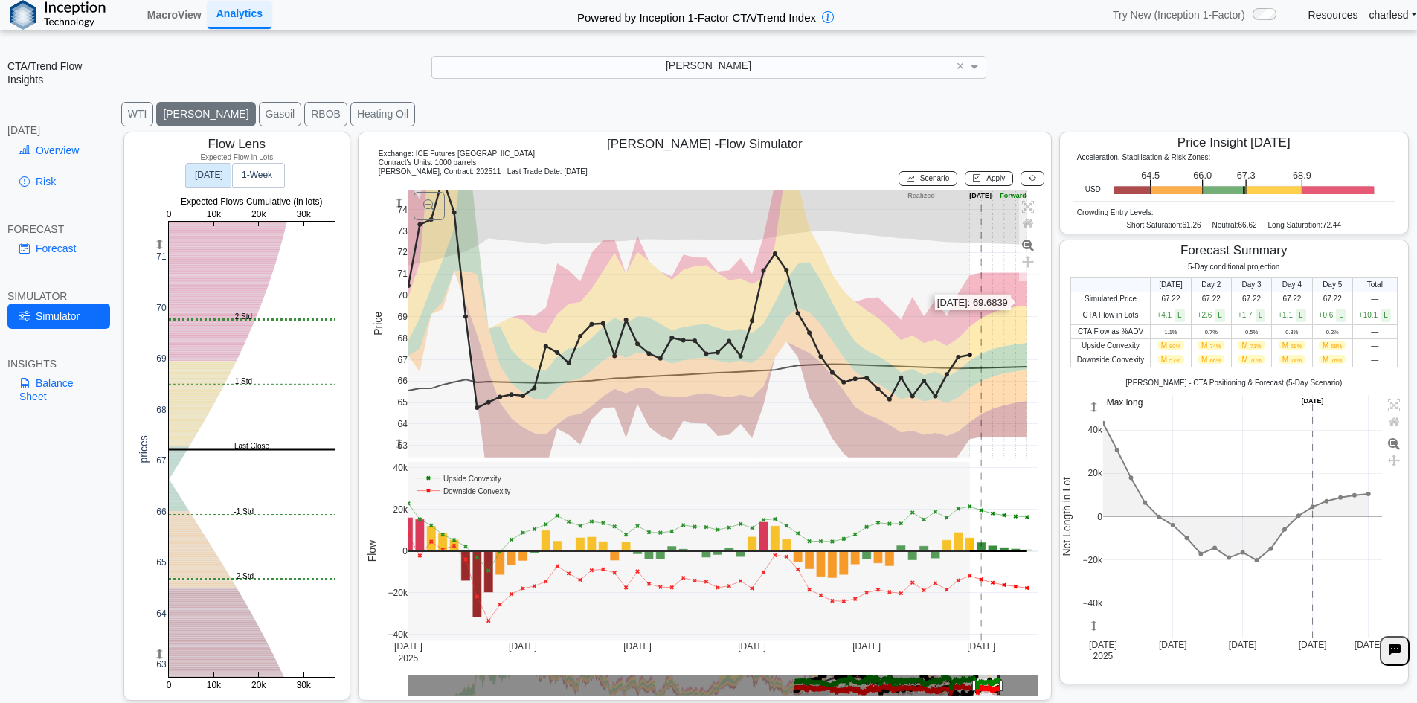
click at [1014, 304] on rect at bounding box center [723, 324] width 631 height 268
click at [991, 185] on button "Apply" at bounding box center [989, 178] width 48 height 15
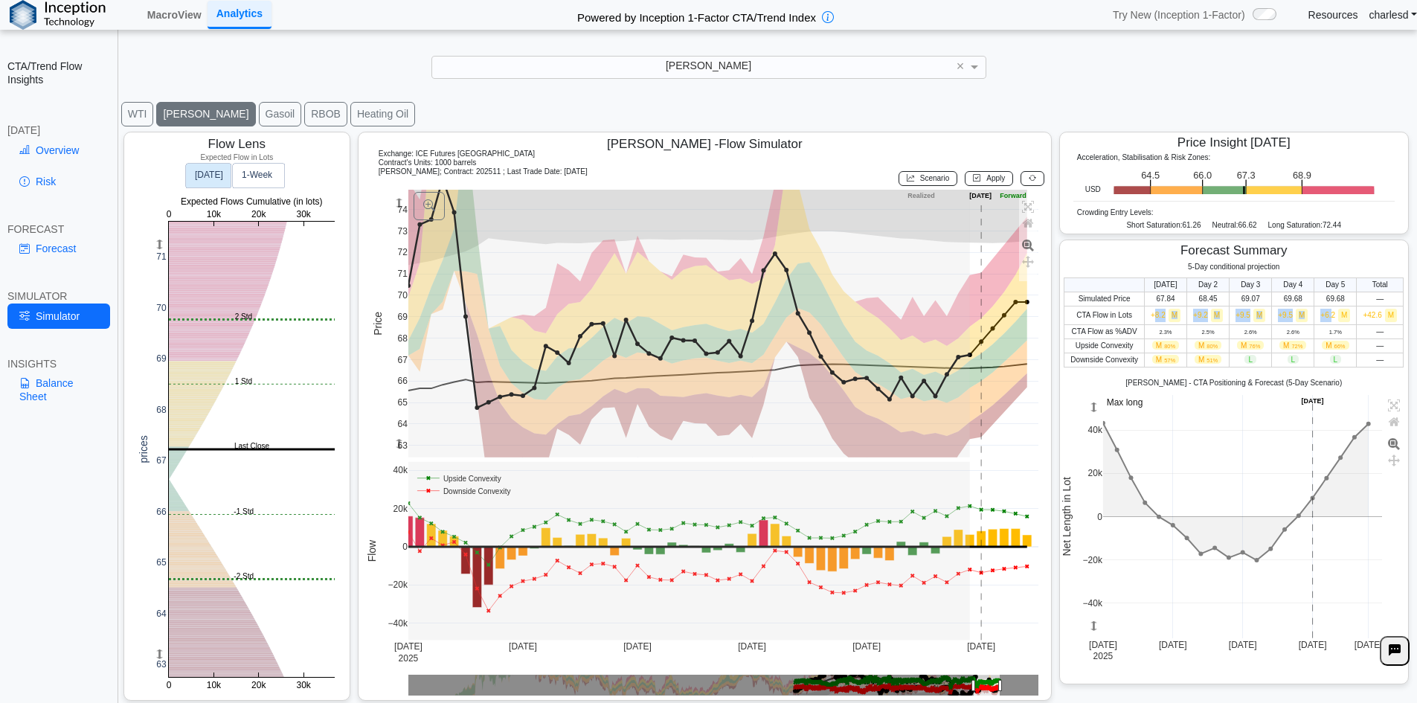
drag, startPoint x: 1144, startPoint y: 312, endPoint x: 1327, endPoint y: 308, distance: 183.8
click at [1327, 308] on tr "CTA Flow in Lots +8.2 M +9.2 M +9.5 M +9.5 M +6.2 M +42.6 M" at bounding box center [1234, 315] width 339 height 19
click at [1327, 308] on td "+6.2 M" at bounding box center [1336, 315] width 42 height 19
click at [45, 158] on link "Overview" at bounding box center [58, 150] width 103 height 25
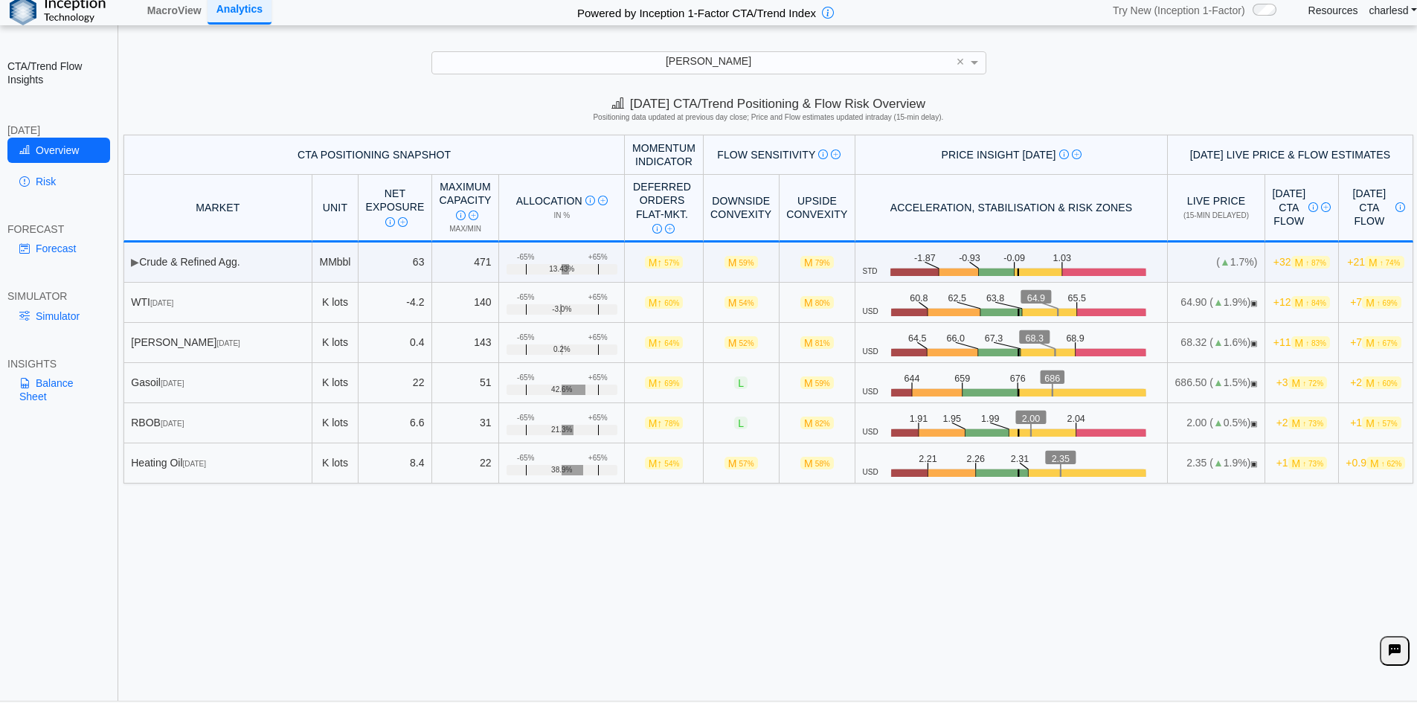
scroll to position [0, 0]
